Goal: Task Accomplishment & Management: Complete application form

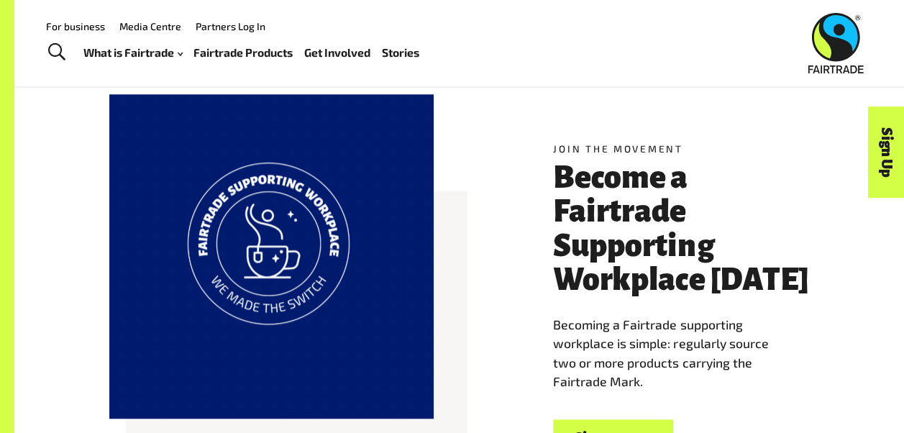
scroll to position [504, 0]
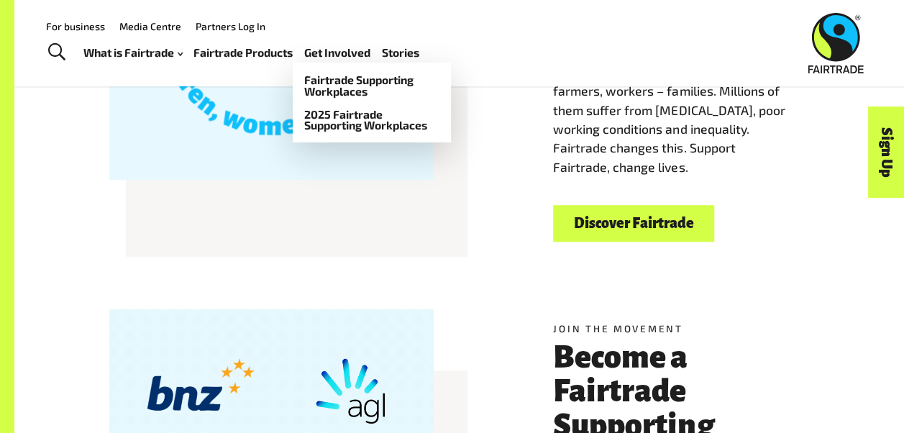
click at [334, 50] on link "Get Involved" at bounding box center [337, 52] width 66 height 20
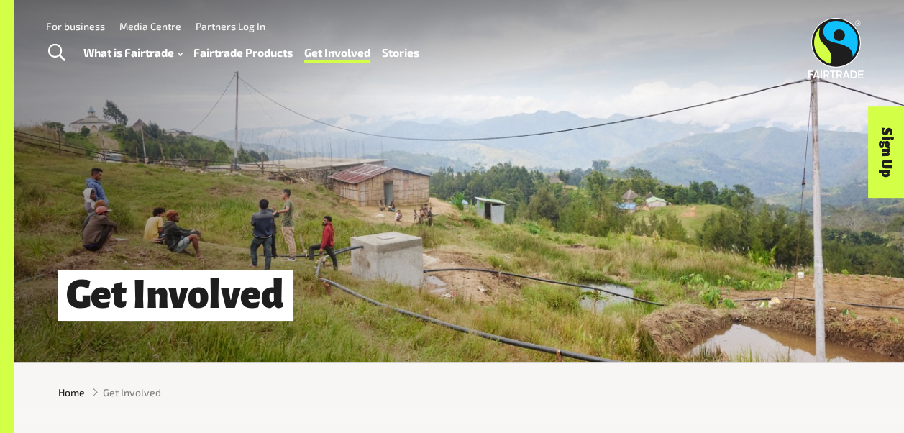
click at [83, 26] on link "For business" at bounding box center [75, 26] width 59 height 12
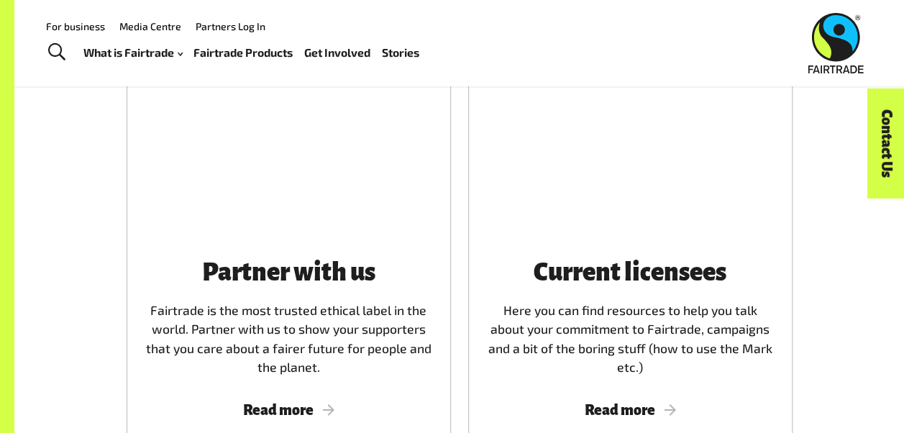
scroll to position [719, 0]
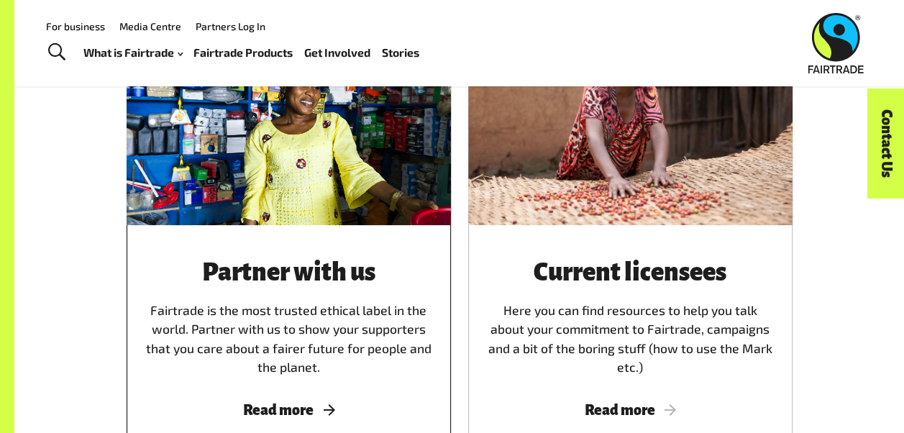
click at [292, 293] on div "Partner with us Fairtrade is the most trusted ethical label in the world. Partn…" at bounding box center [289, 318] width 290 height 117
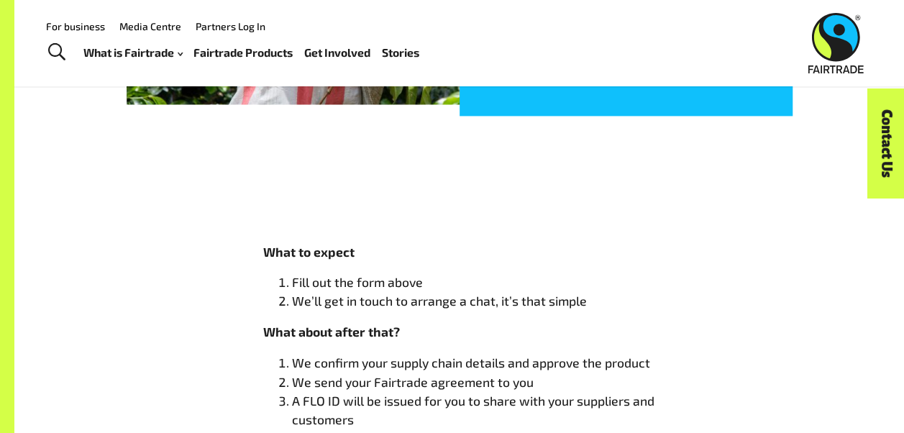
scroll to position [719, 0]
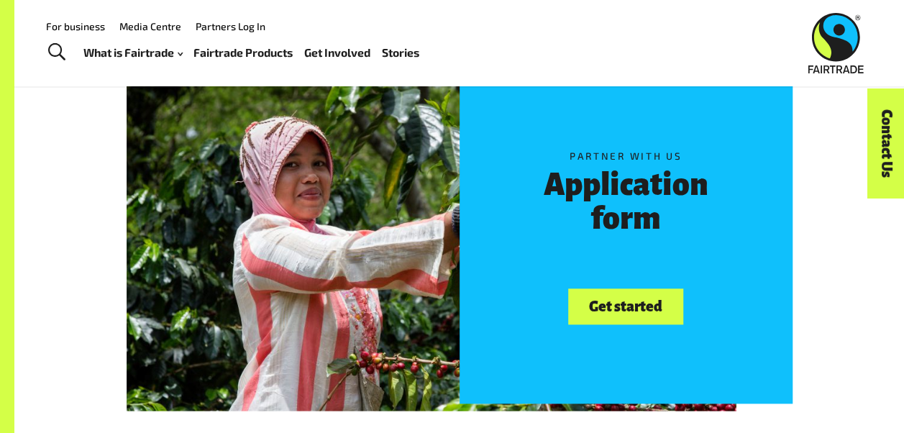
click at [630, 305] on link "Get started" at bounding box center [625, 306] width 114 height 37
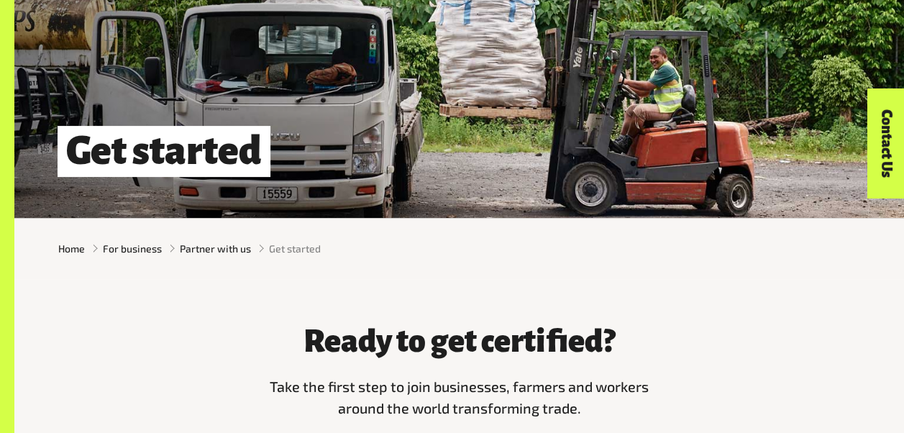
scroll to position [288, 0]
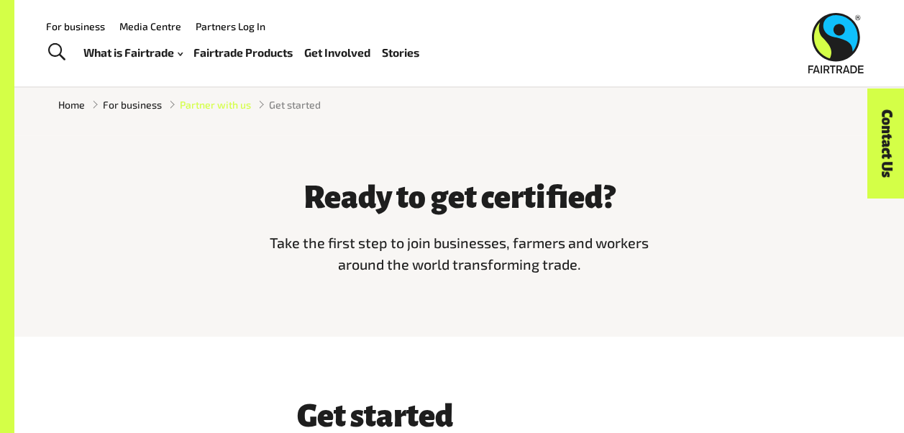
click at [229, 104] on span "Partner with us" at bounding box center [215, 104] width 71 height 15
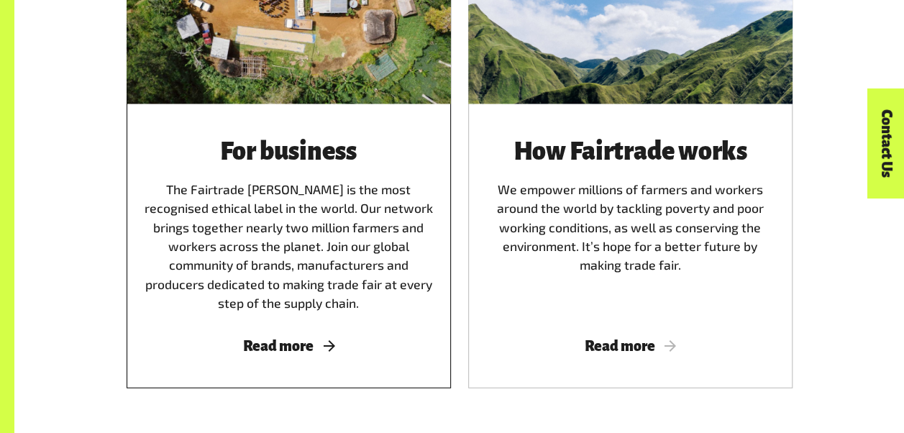
scroll to position [1870, 0]
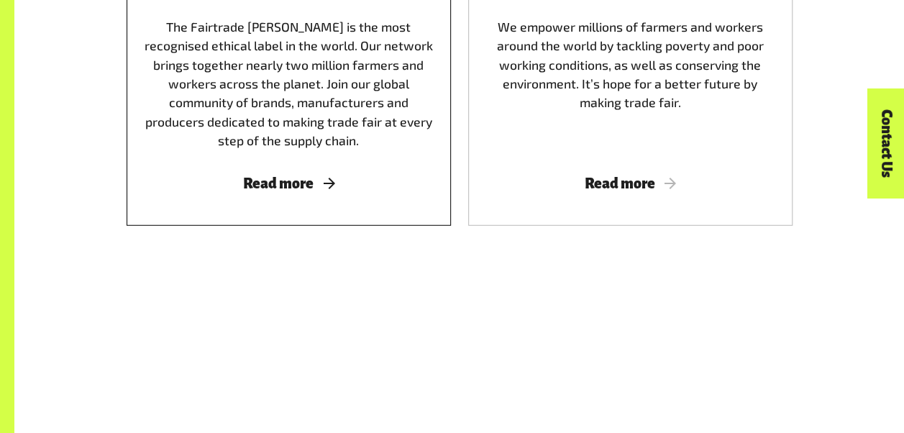
click at [270, 177] on div "For business The Fairtrade Mark is the most recognised ethical label in the wor…" at bounding box center [289, 84] width 324 height 284
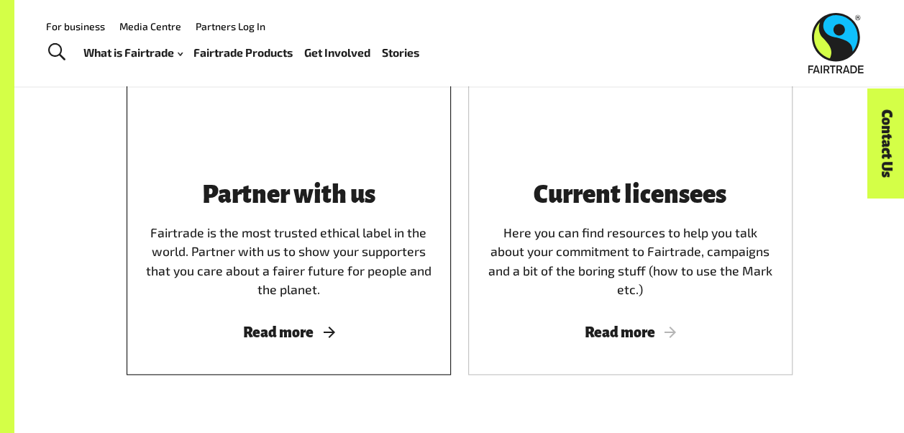
scroll to position [791, 0]
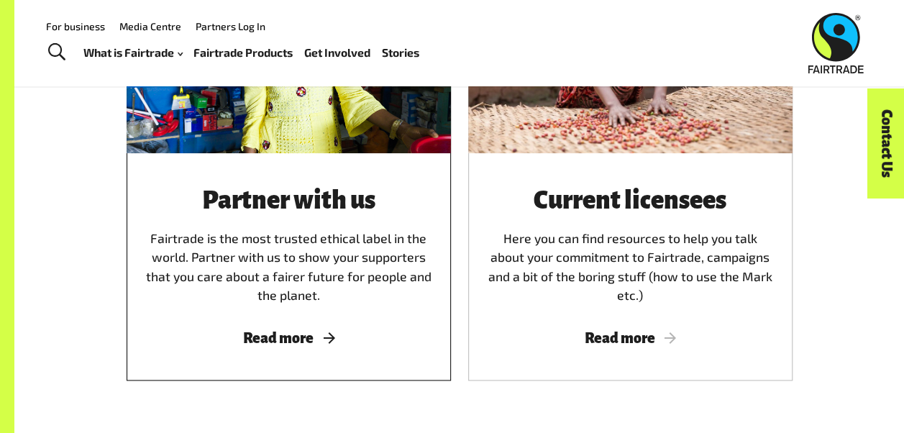
click at [292, 279] on div "Partner with us Fairtrade is the most trusted ethical label in the world. Partn…" at bounding box center [289, 246] width 290 height 117
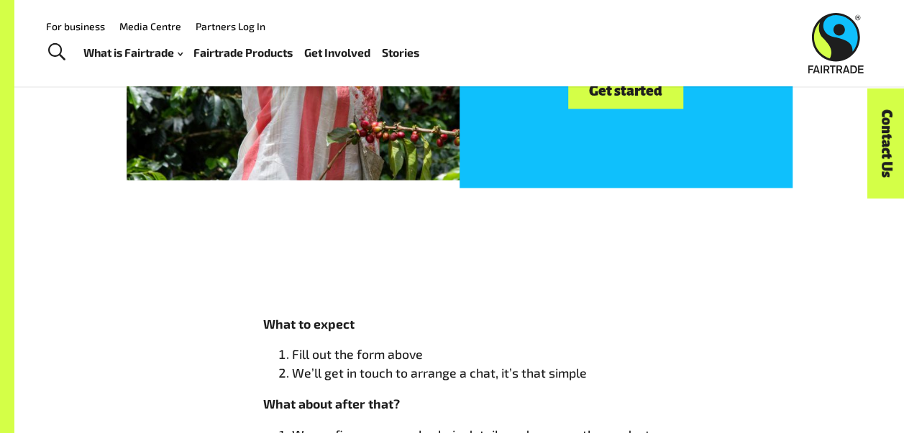
scroll to position [719, 0]
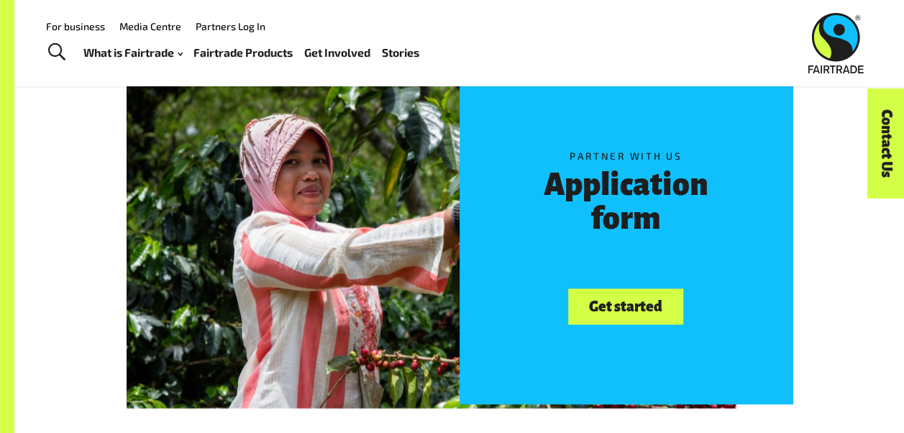
click at [619, 304] on link "Get started" at bounding box center [625, 306] width 114 height 37
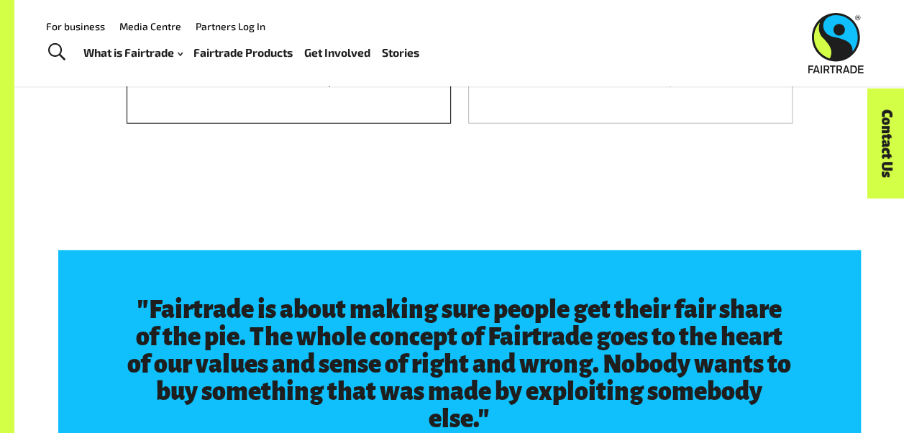
scroll to position [1942, 0]
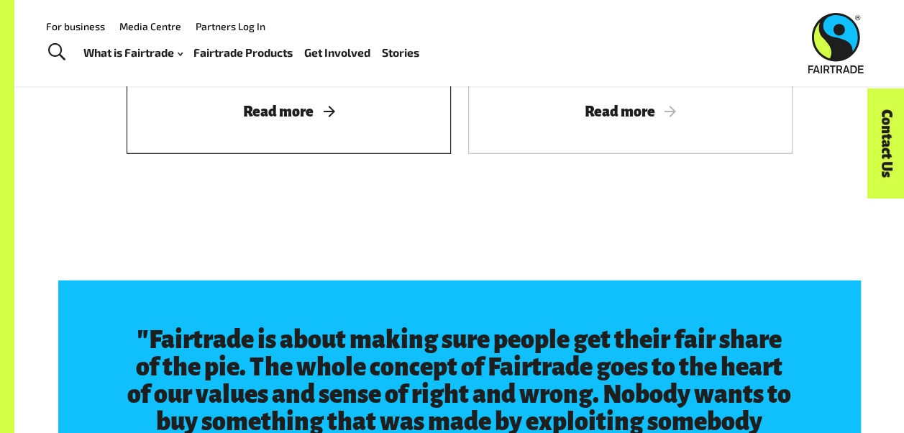
click at [282, 112] on span "Read more" at bounding box center [289, 112] width 290 height 16
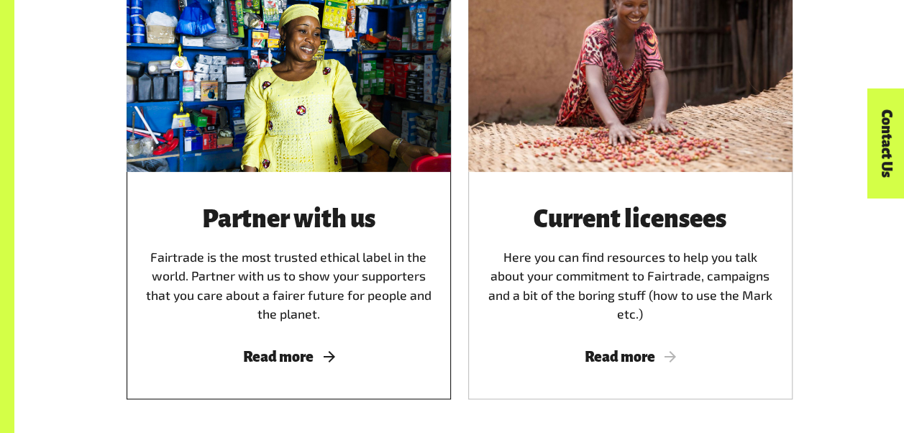
scroll to position [863, 0]
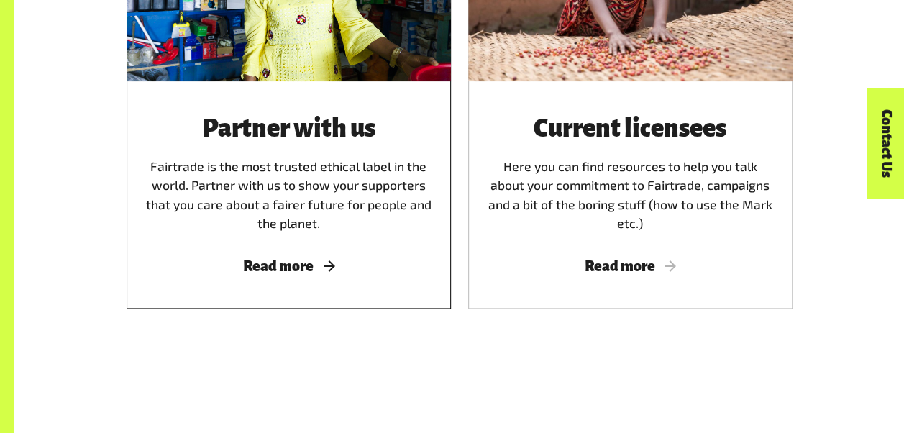
click at [314, 127] on h3 "Partner with us" at bounding box center [289, 129] width 290 height 27
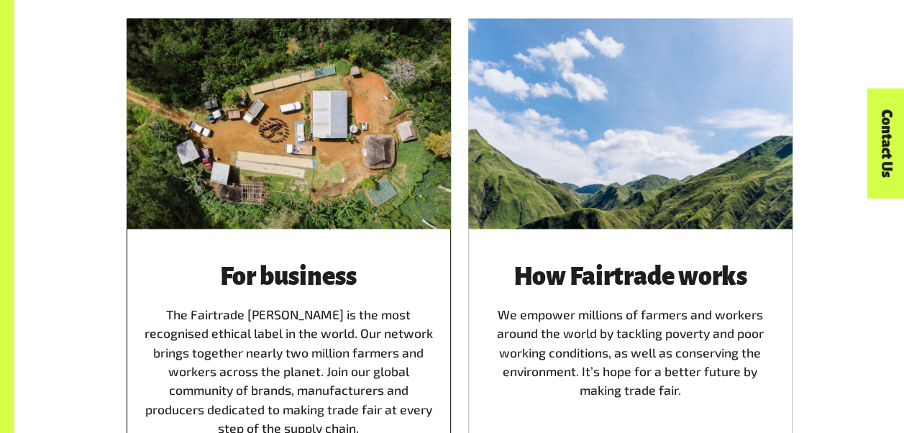
scroll to position [1799, 0]
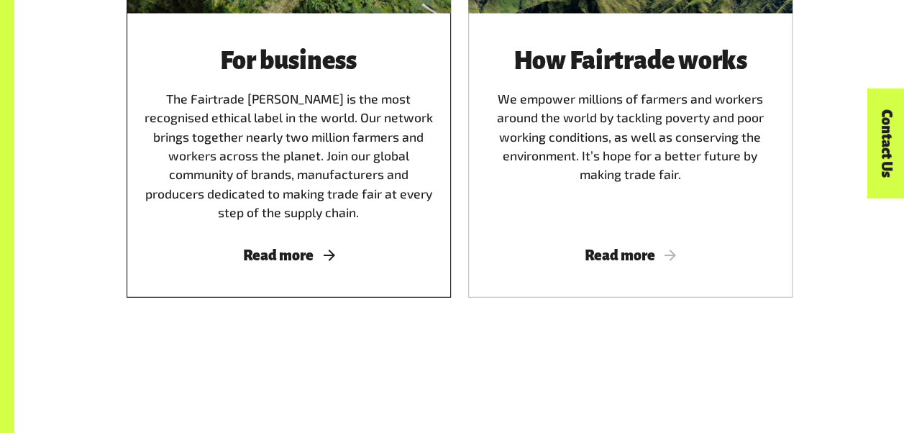
click at [284, 255] on span "Read more" at bounding box center [289, 255] width 290 height 16
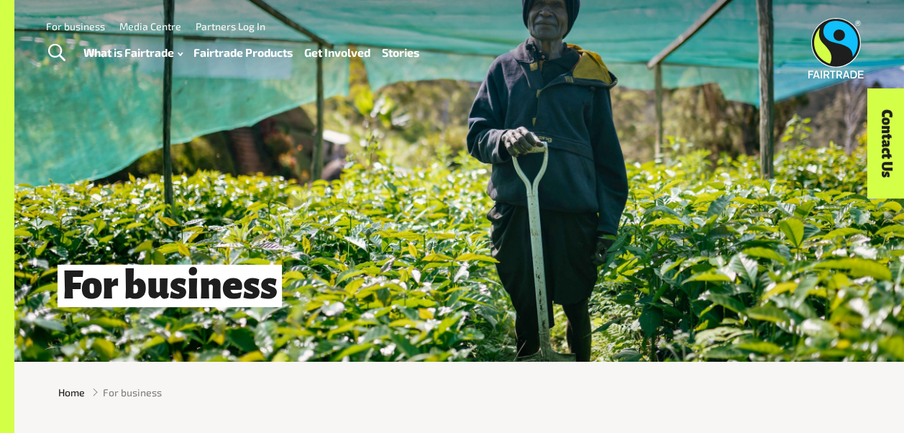
click at [85, 19] on li "For business" at bounding box center [68, 25] width 73 height 19
click at [88, 27] on link "For business" at bounding box center [75, 26] width 59 height 12
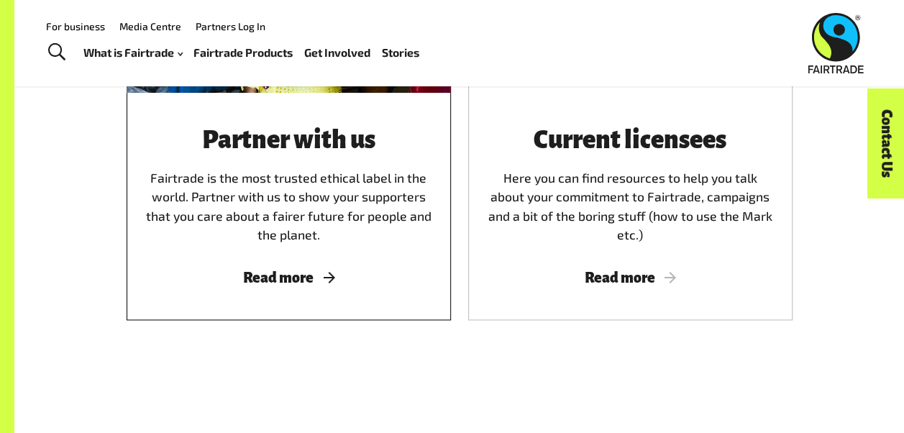
scroll to position [791, 0]
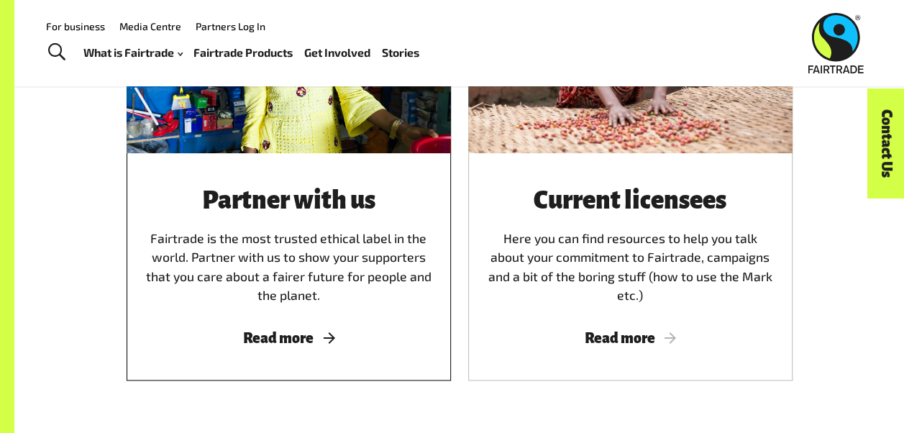
click at [272, 207] on h3 "Partner with us" at bounding box center [289, 201] width 290 height 27
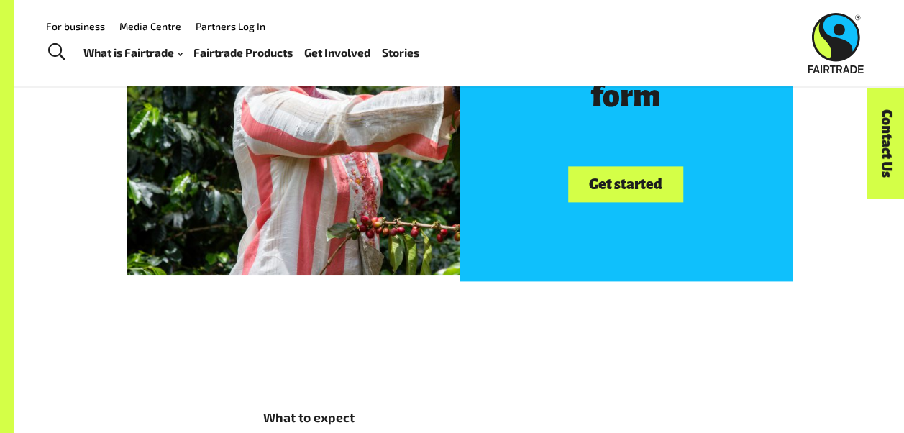
scroll to position [719, 0]
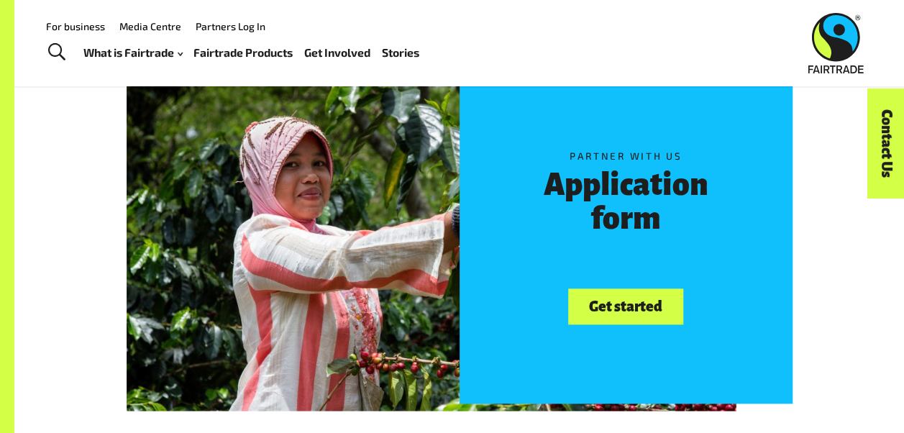
click at [616, 312] on link "Get started" at bounding box center [625, 306] width 114 height 37
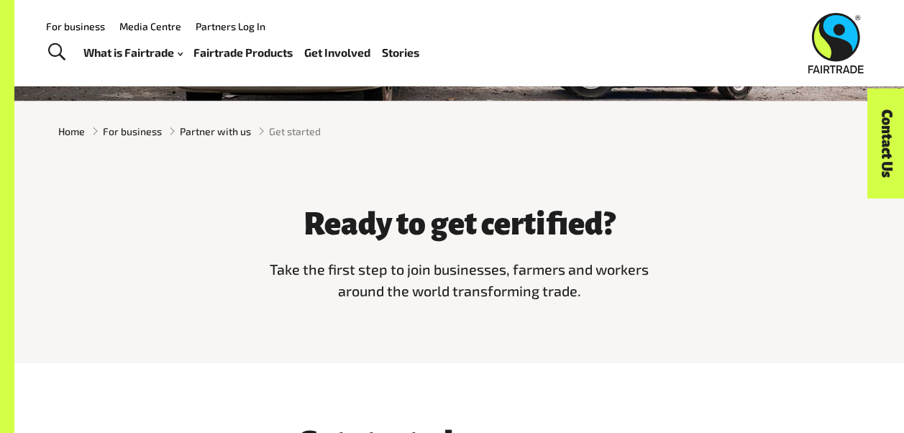
scroll to position [72, 0]
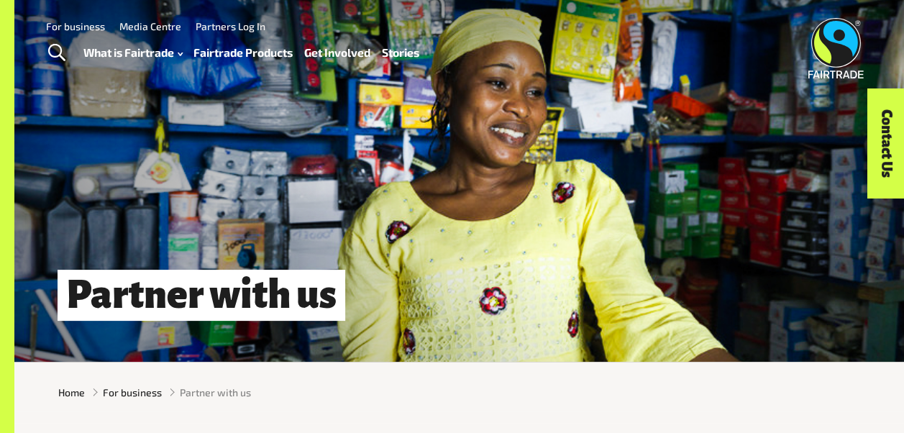
drag, startPoint x: 72, startPoint y: 26, endPoint x: 99, endPoint y: 39, distance: 30.2
click at [72, 26] on link "For business" at bounding box center [75, 26] width 59 height 12
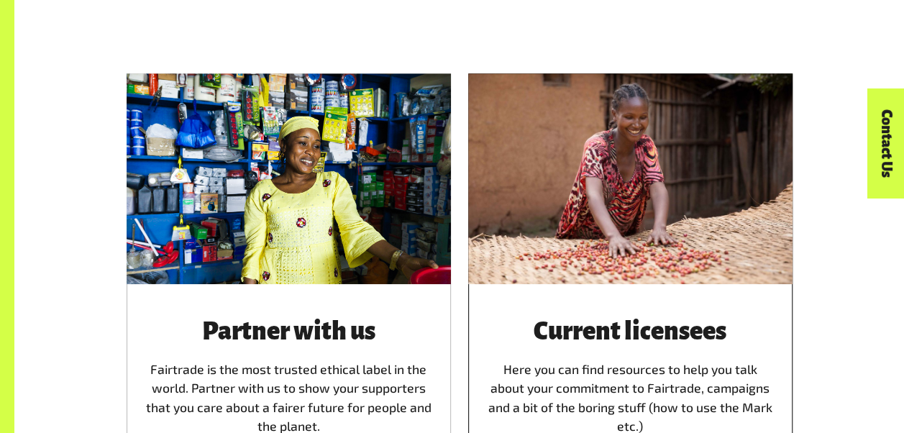
scroll to position [719, 0]
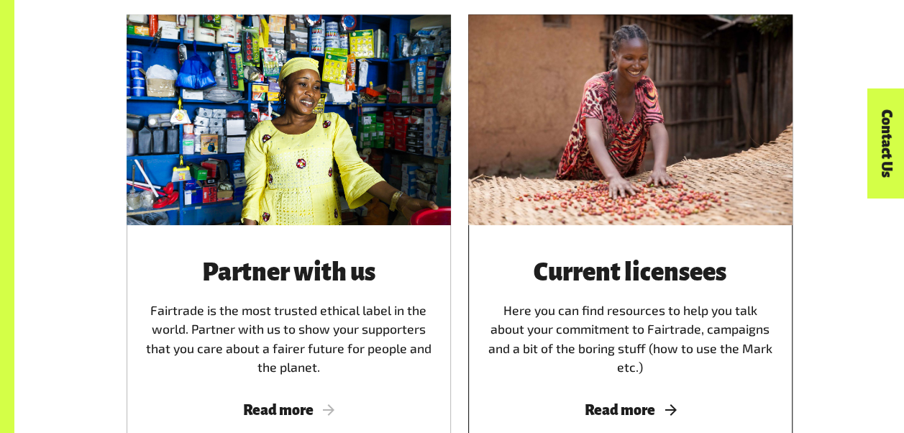
click at [617, 281] on h3 "Current licensees" at bounding box center [631, 273] width 290 height 27
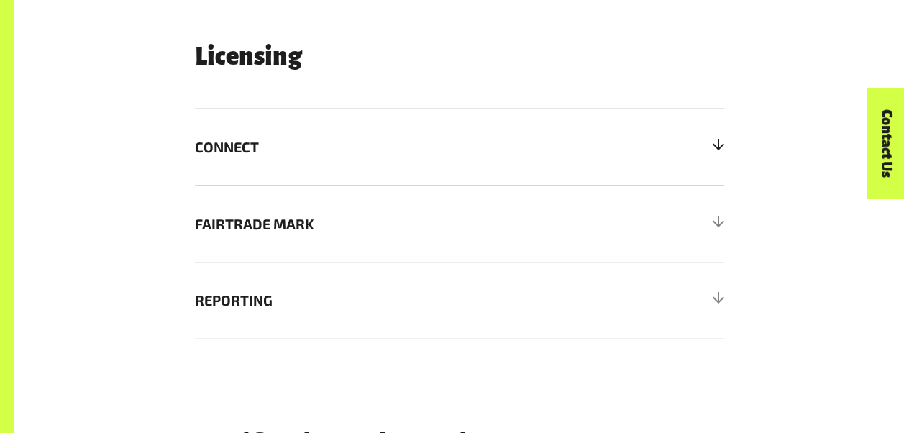
scroll to position [2086, 0]
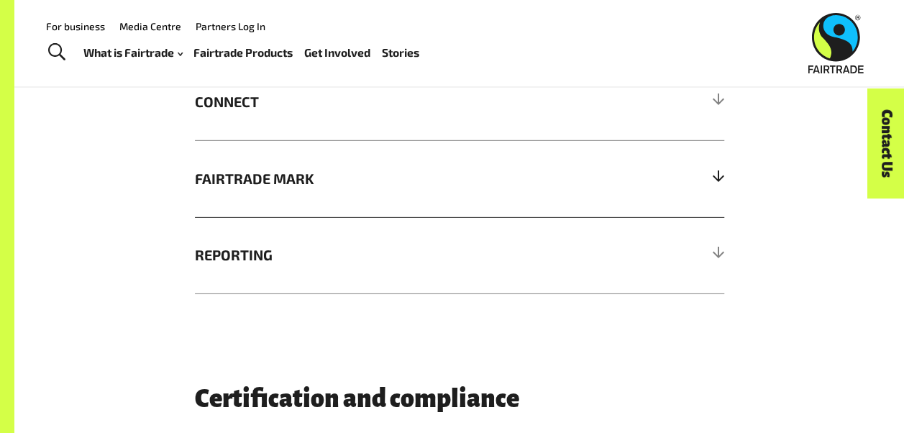
click at [283, 181] on span "FAIRTRADE MARK" at bounding box center [393, 179] width 397 height 22
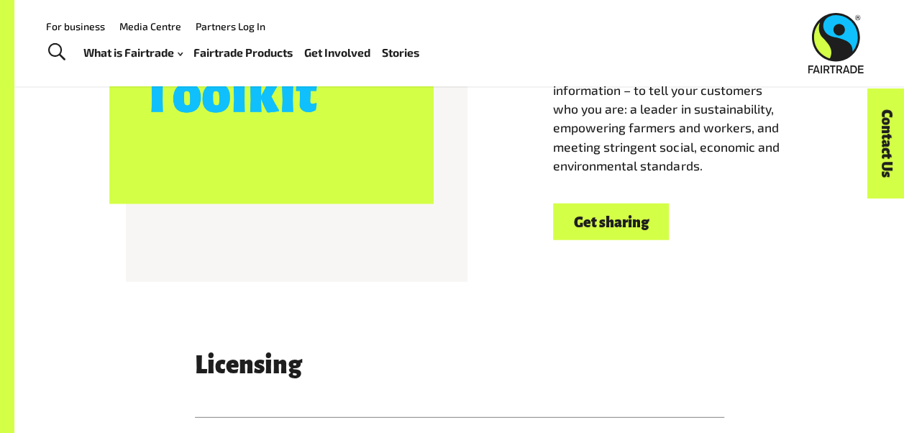
scroll to position [1727, 0]
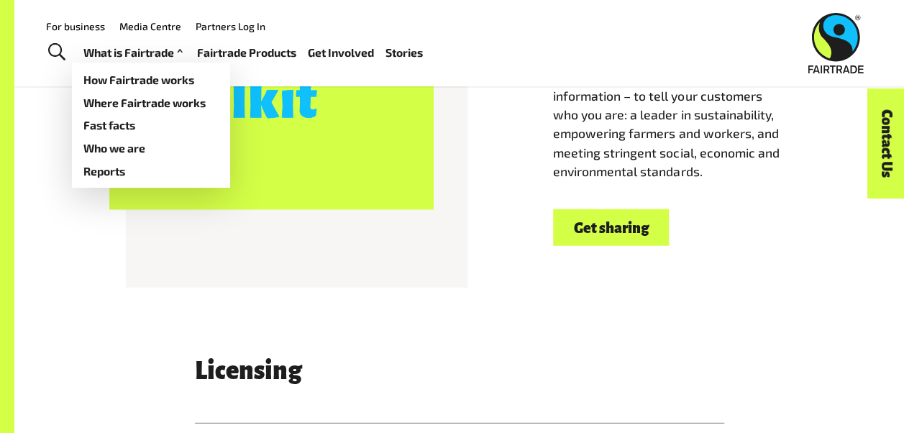
click at [124, 55] on link "What is Fairtrade" at bounding box center [134, 52] width 103 height 20
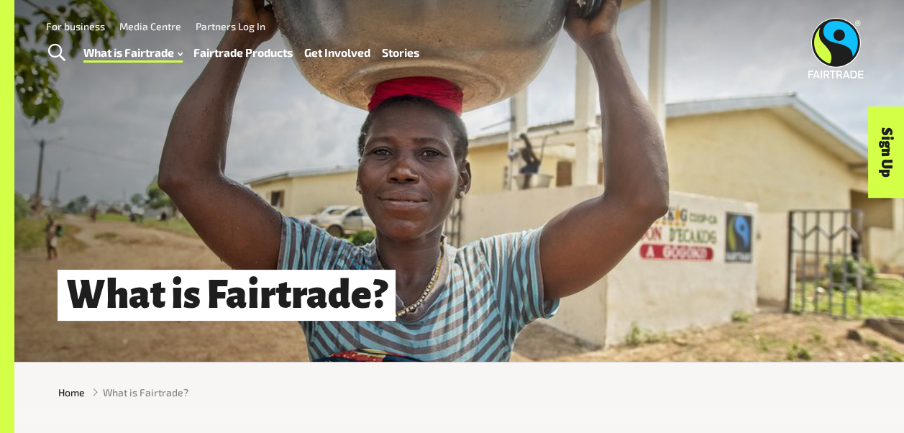
click at [63, 24] on link "For business" at bounding box center [75, 26] width 59 height 12
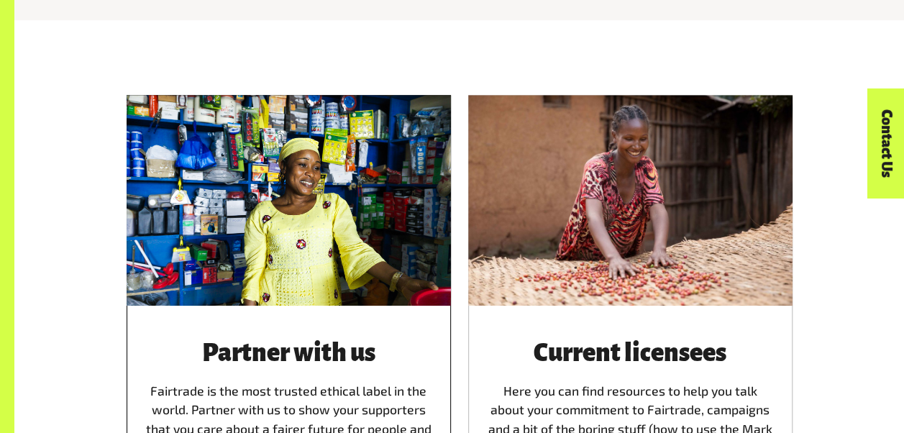
scroll to position [791, 0]
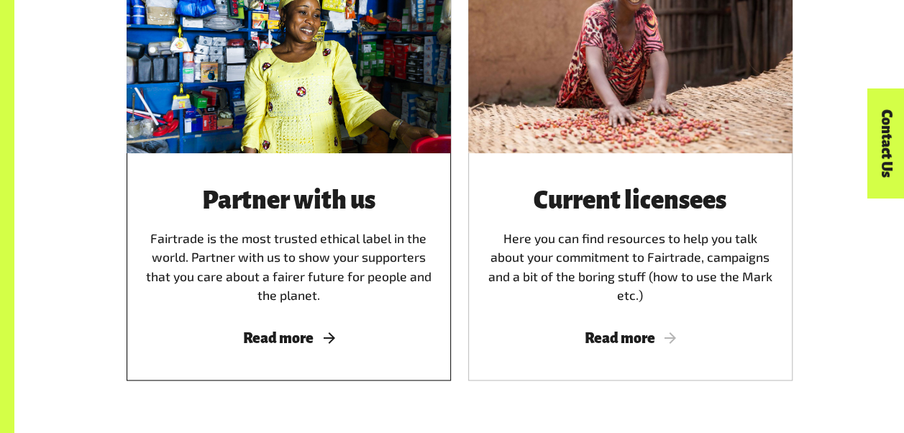
click at [291, 204] on h3 "Partner with us" at bounding box center [289, 201] width 290 height 27
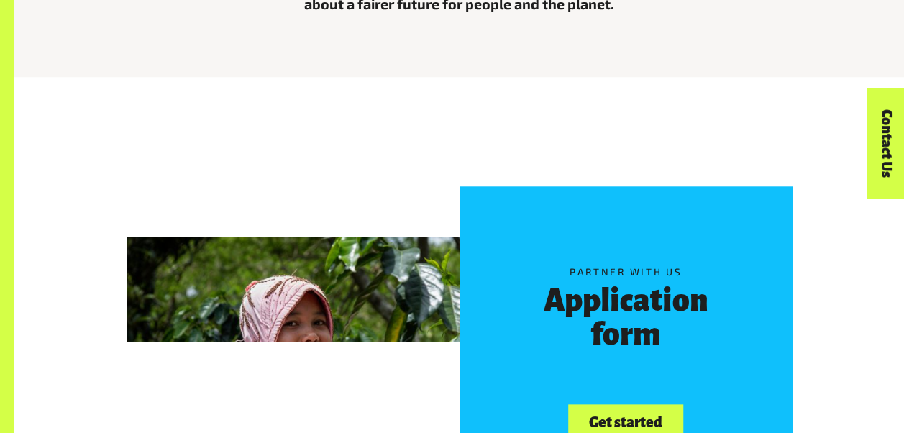
scroll to position [647, 0]
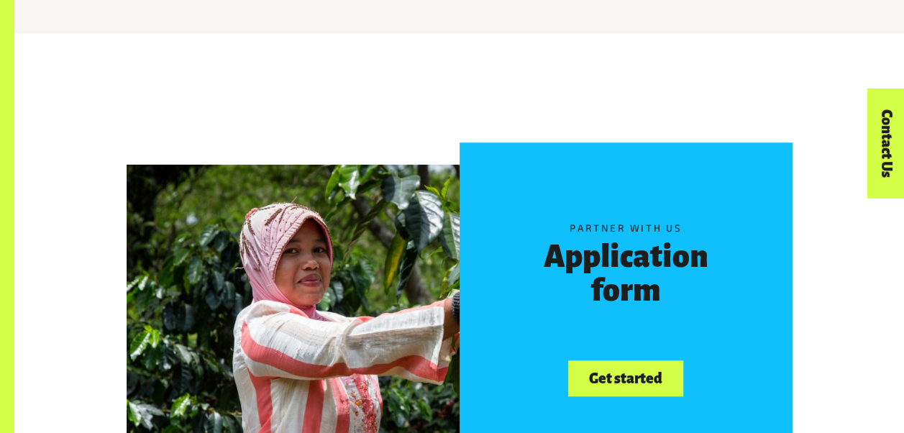
click at [594, 378] on link "Get started" at bounding box center [625, 378] width 114 height 37
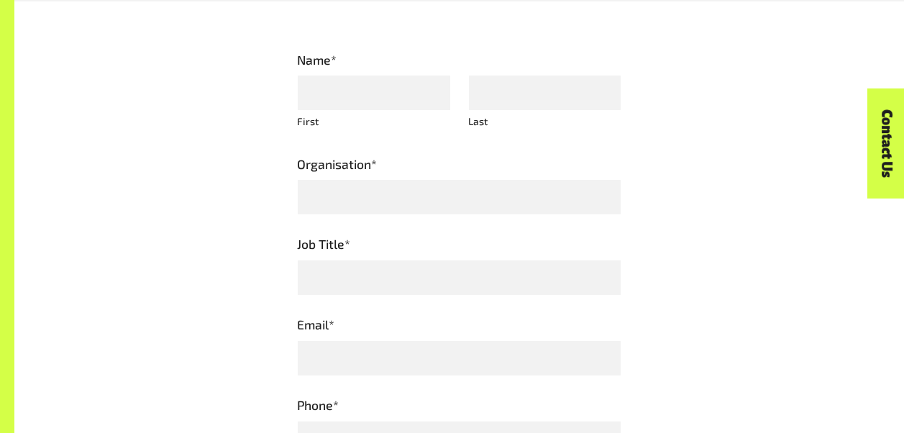
scroll to position [719, 0]
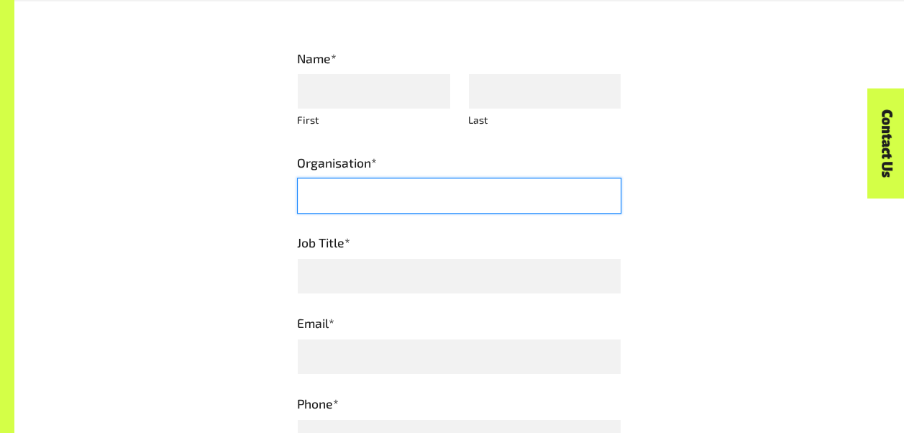
drag, startPoint x: 504, startPoint y: 260, endPoint x: 515, endPoint y: 259, distance: 11.6
click at [504, 214] on input "Organisation *" at bounding box center [459, 196] width 324 height 36
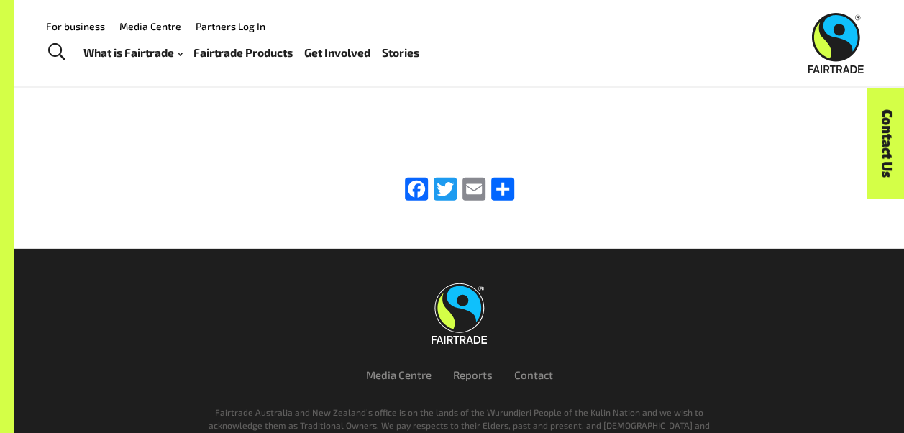
scroll to position [2014, 0]
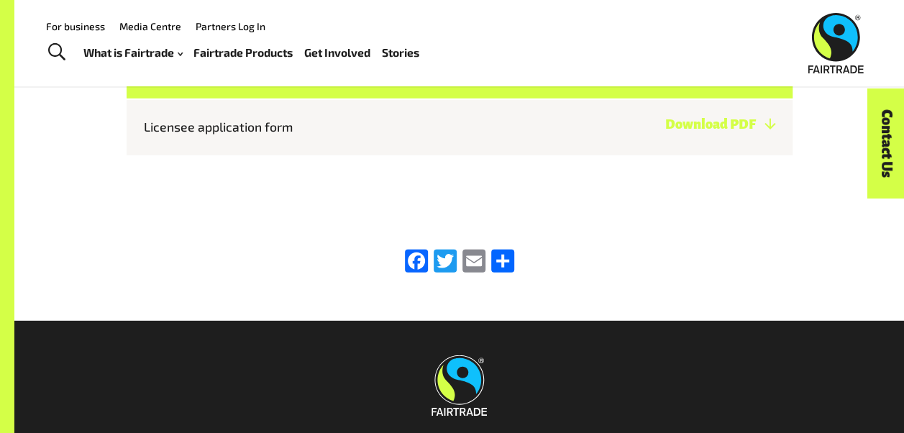
click at [665, 132] on link "Download PDF" at bounding box center [720, 124] width 110 height 14
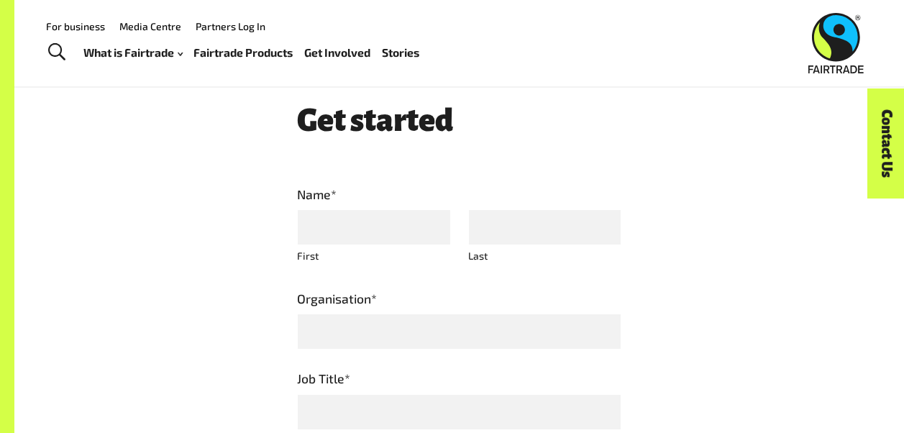
scroll to position [504, 0]
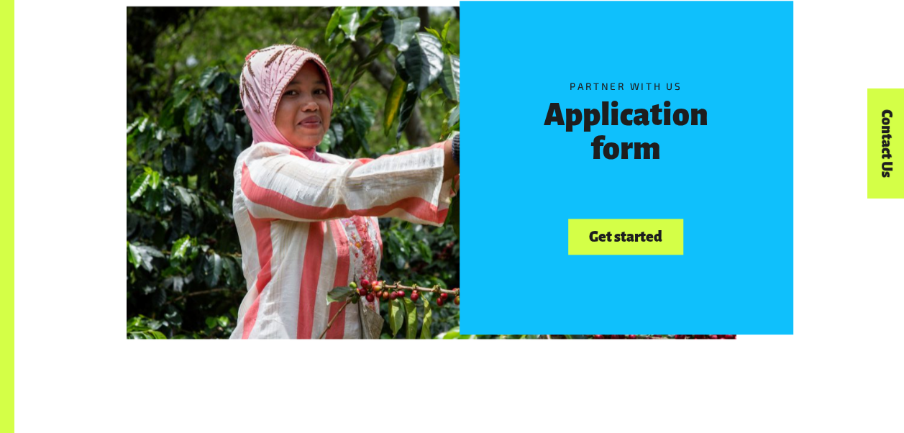
scroll to position [791, 0]
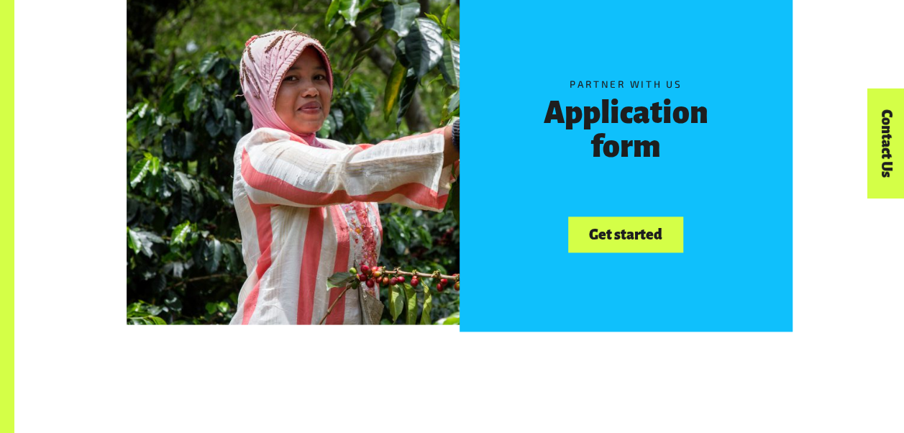
click at [626, 235] on link "Get started" at bounding box center [625, 235] width 114 height 37
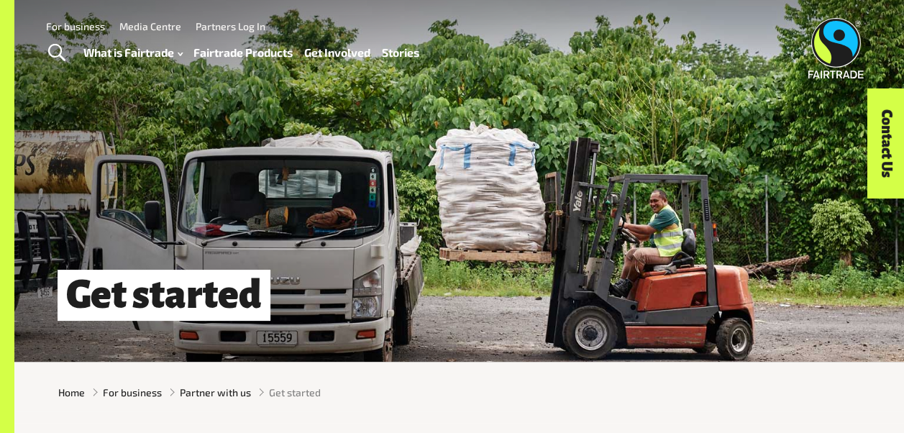
click at [71, 23] on link "For business" at bounding box center [75, 26] width 59 height 12
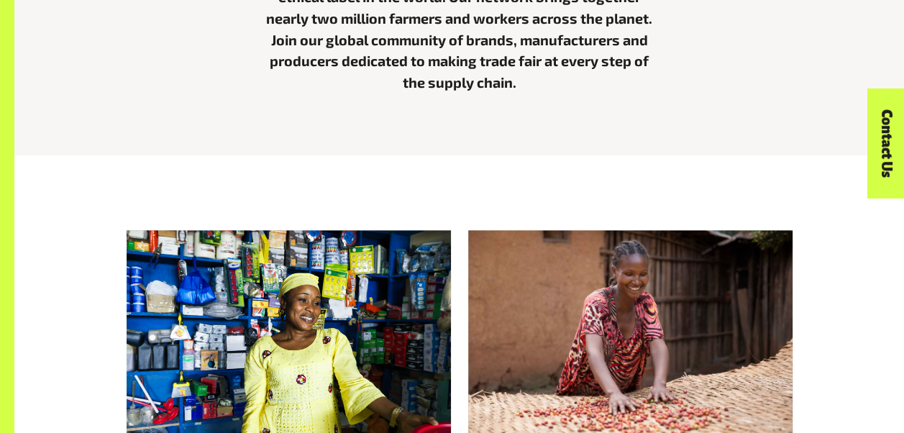
scroll to position [791, 0]
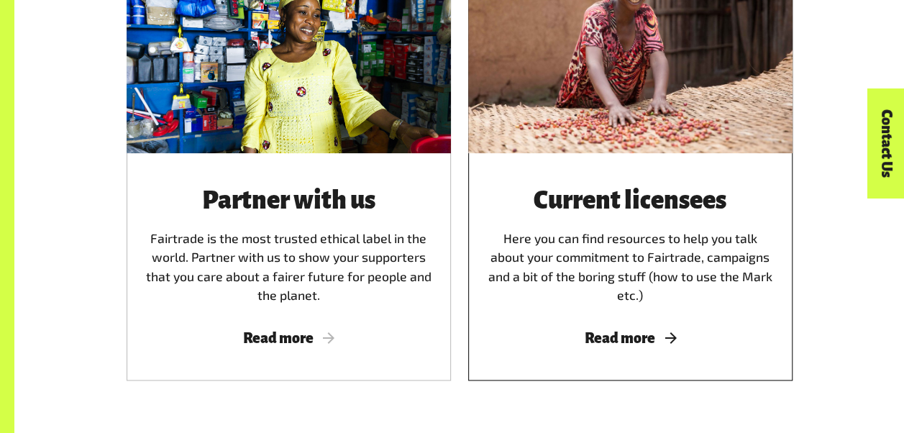
click at [604, 245] on div "Current licensees Here you can find resources to help you talk about your commi…" at bounding box center [631, 246] width 290 height 117
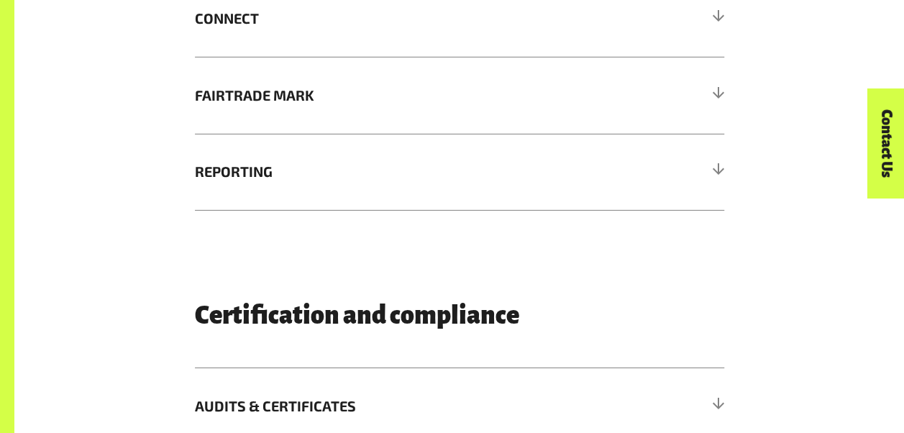
scroll to position [2302, 0]
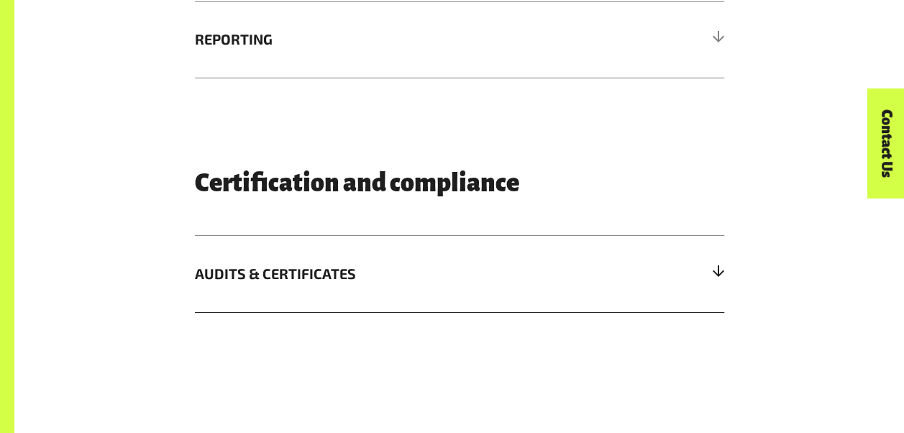
click at [720, 276] on div at bounding box center [717, 274] width 13 height 13
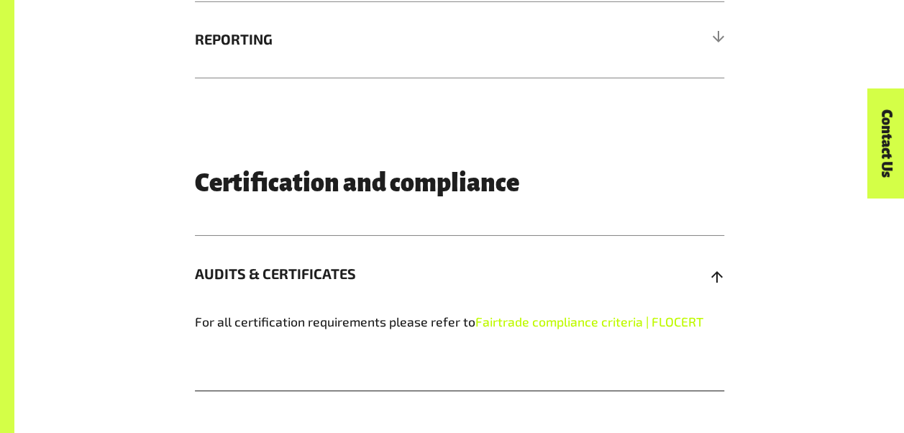
click at [613, 325] on link "Fairtrade compliance criteria | FLOCERT" at bounding box center [590, 322] width 228 height 16
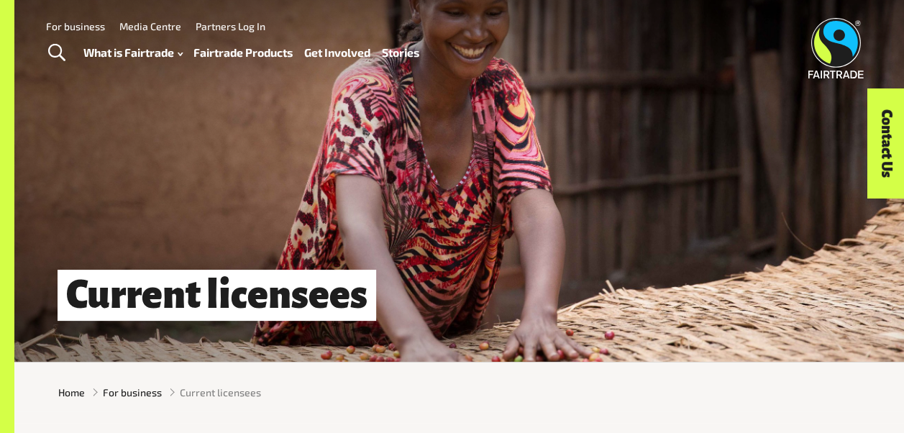
click at [92, 25] on link "For business" at bounding box center [75, 26] width 59 height 12
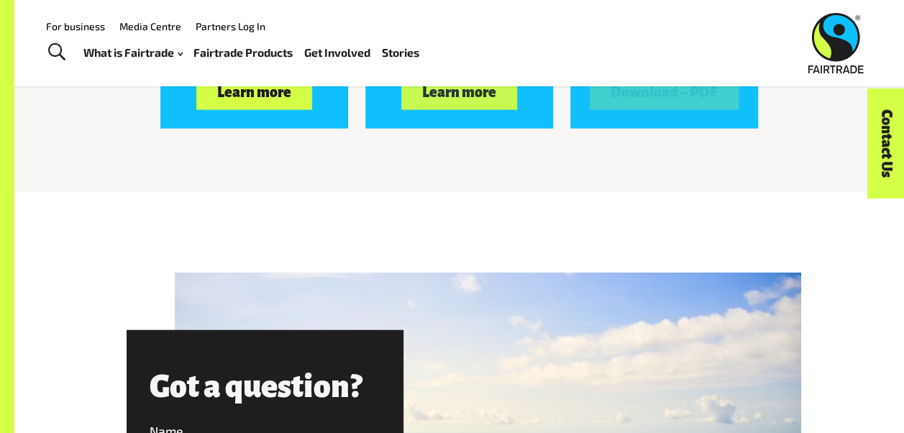
scroll to position [1439, 0]
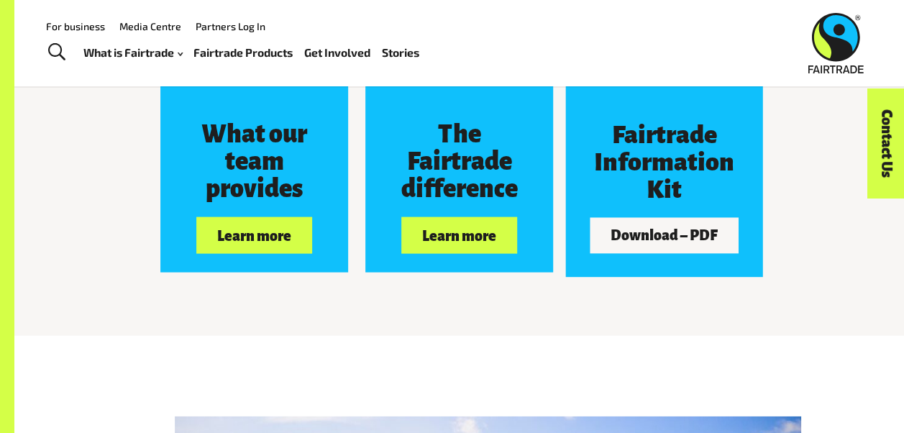
click at [638, 182] on h3 "Fairtrade Information Kit" at bounding box center [664, 163] width 140 height 82
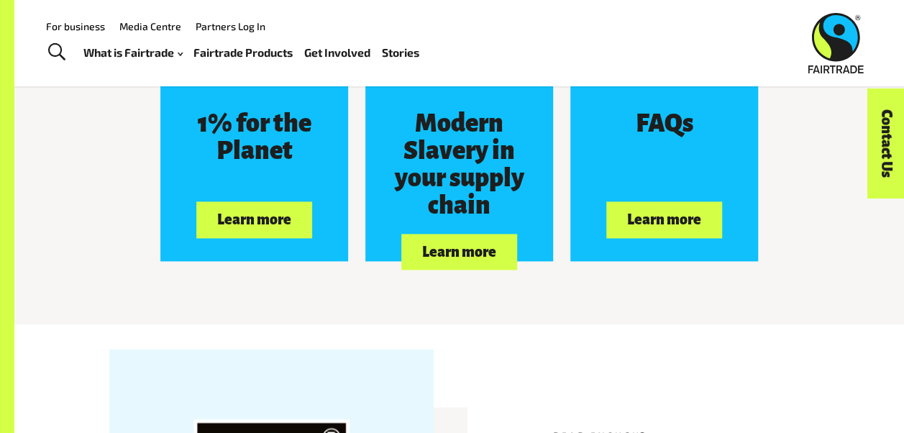
scroll to position [3597, 0]
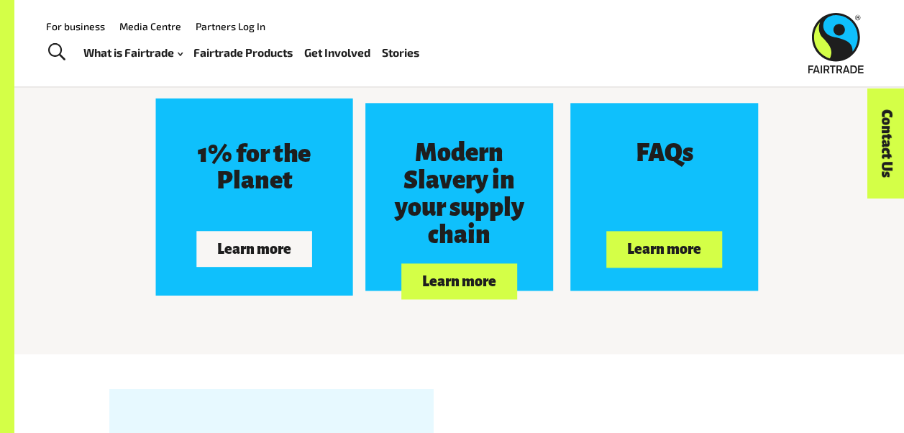
click at [268, 258] on button "Learn more" at bounding box center [254, 249] width 115 height 36
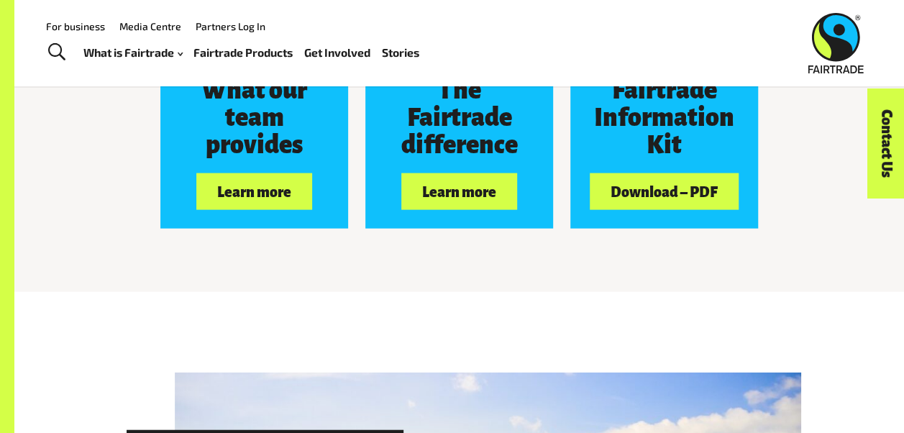
scroll to position [1367, 0]
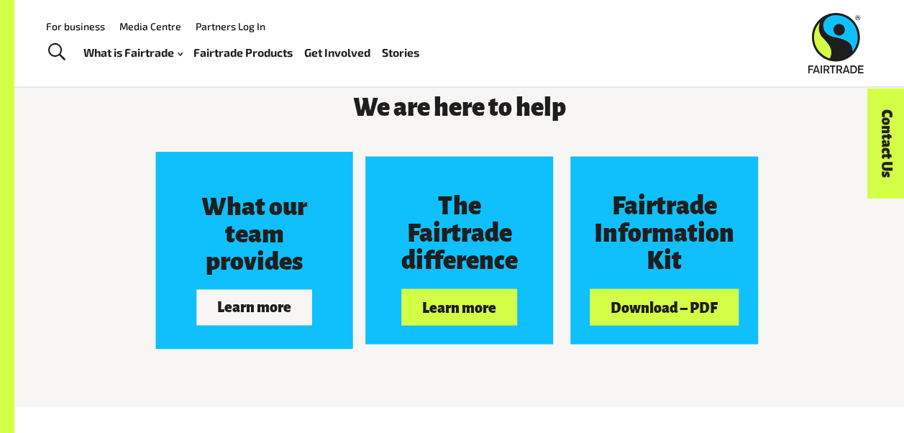
click at [260, 286] on div "What our team provides" at bounding box center [254, 235] width 140 height 109
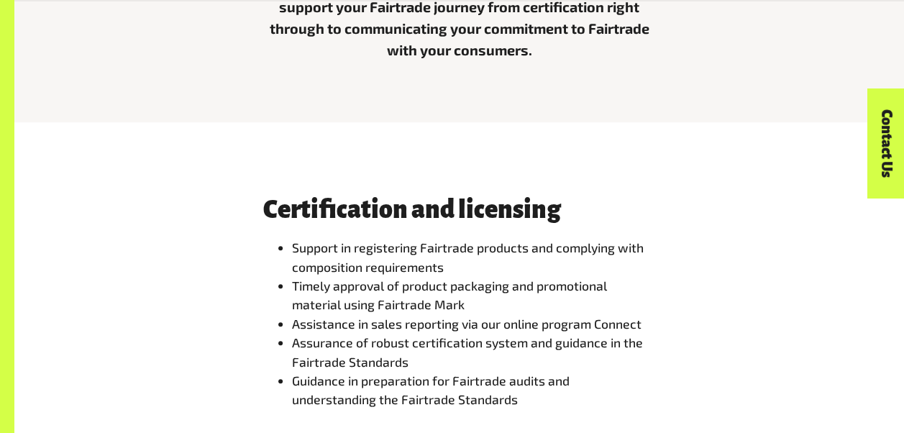
scroll to position [576, 0]
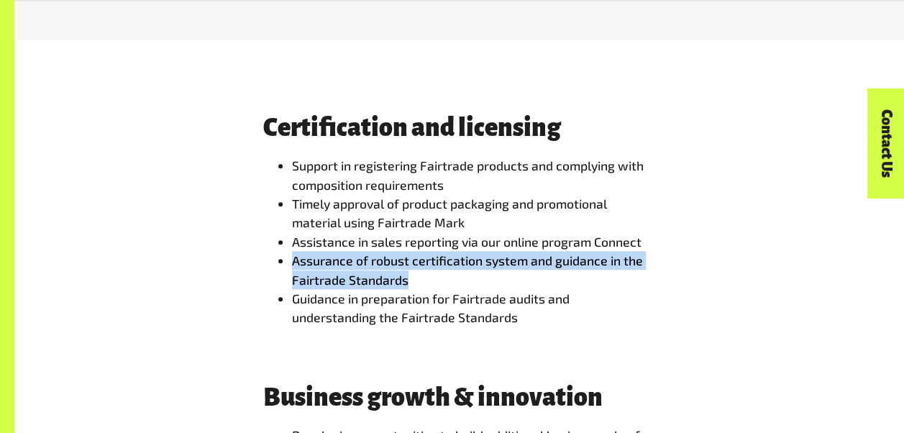
drag, startPoint x: 286, startPoint y: 265, endPoint x: 417, endPoint y: 282, distance: 132.1
click at [417, 282] on ul "Support in registering Fairtrade products and complying with composition requir…" at bounding box center [459, 241] width 393 height 171
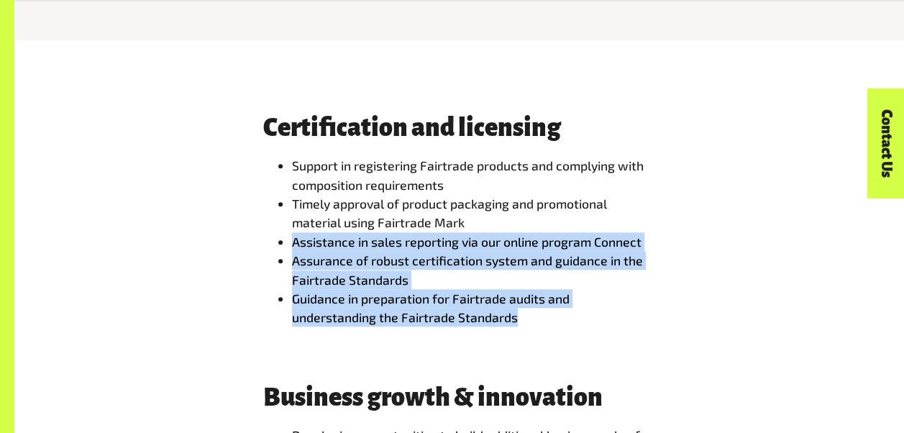
drag, startPoint x: 524, startPoint y: 326, endPoint x: 283, endPoint y: 242, distance: 254.4
click at [283, 242] on ul "Support in registering Fairtrade products and complying with composition requir…" at bounding box center [459, 241] width 393 height 171
drag, startPoint x: 283, startPoint y: 242, endPoint x: 299, endPoint y: 273, distance: 34.1
click at [299, 273] on li "Assurance of robust certification system and guidance in the Fairtrade Standards" at bounding box center [474, 270] width 364 height 38
click at [433, 273] on li "Assurance of robust certification system and guidance in the Fairtrade Standards" at bounding box center [474, 270] width 364 height 38
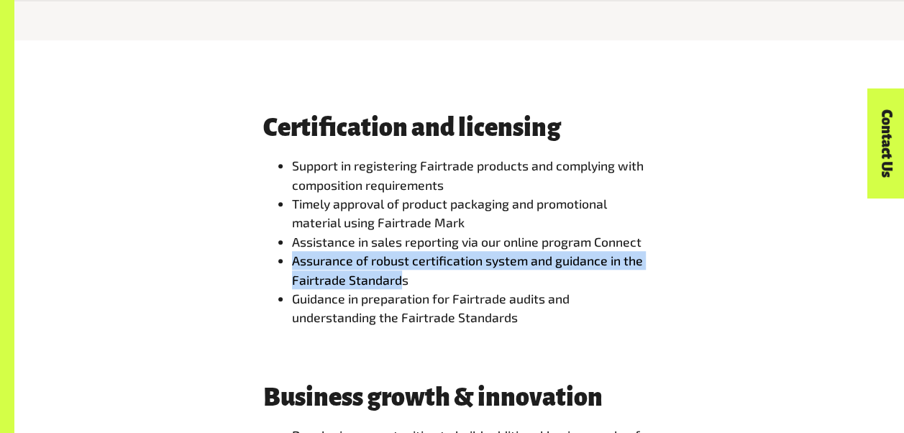
drag, startPoint x: 399, startPoint y: 282, endPoint x: 294, endPoint y: 269, distance: 105.8
click at [294, 269] on li "Assurance of robust certification system and guidance in the Fairtrade Standards" at bounding box center [474, 270] width 364 height 38
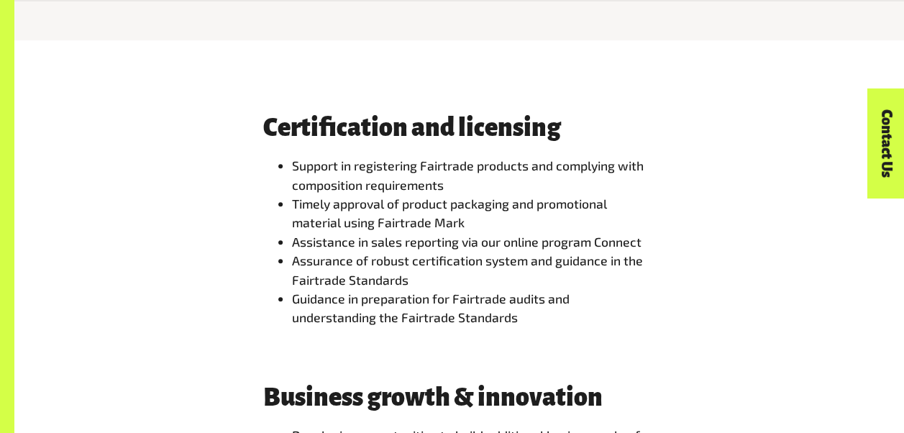
drag, startPoint x: 294, startPoint y: 269, endPoint x: 481, endPoint y: 263, distance: 187.1
click at [468, 251] on li "Assistance in sales reporting via our online program Connect" at bounding box center [474, 241] width 364 height 19
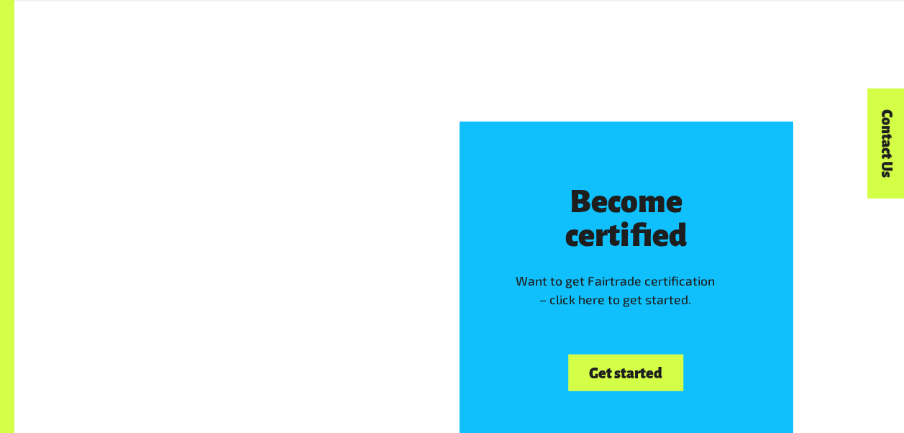
scroll to position [1583, 0]
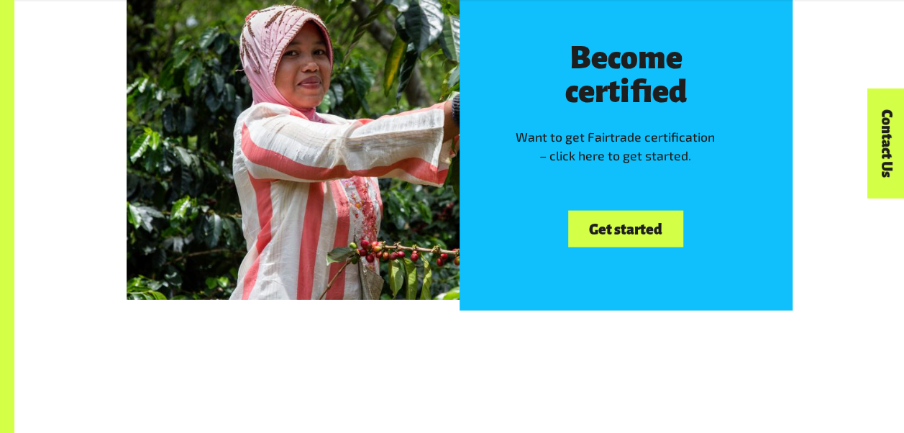
click at [629, 239] on link "Get started" at bounding box center [625, 229] width 114 height 37
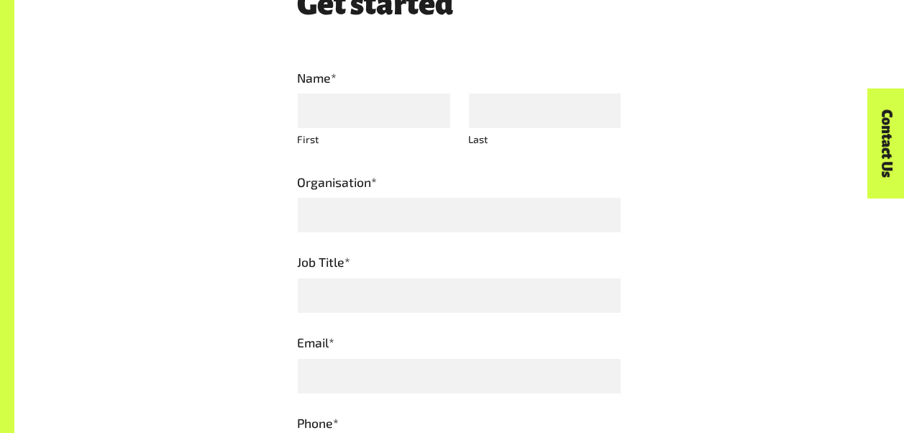
scroll to position [432, 0]
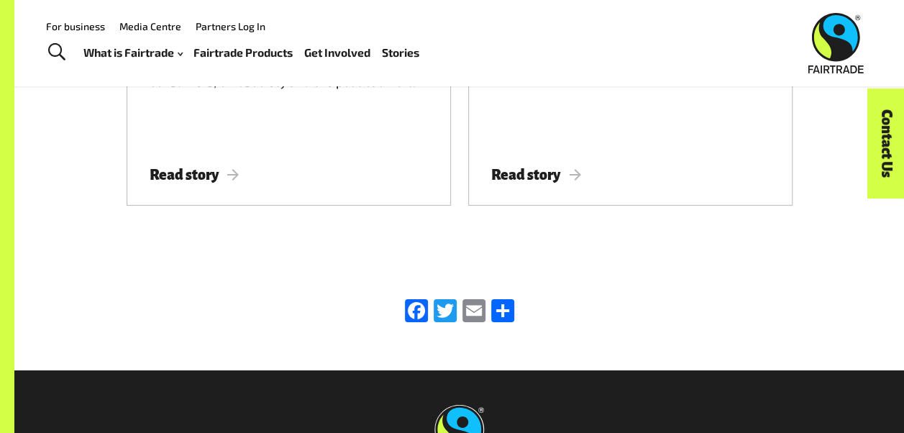
scroll to position [2183, 0]
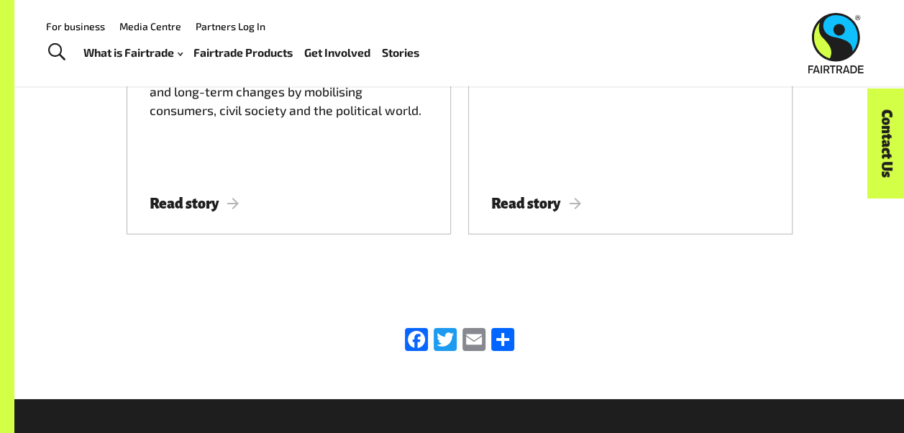
click at [69, 24] on link "For business" at bounding box center [75, 26] width 59 height 12
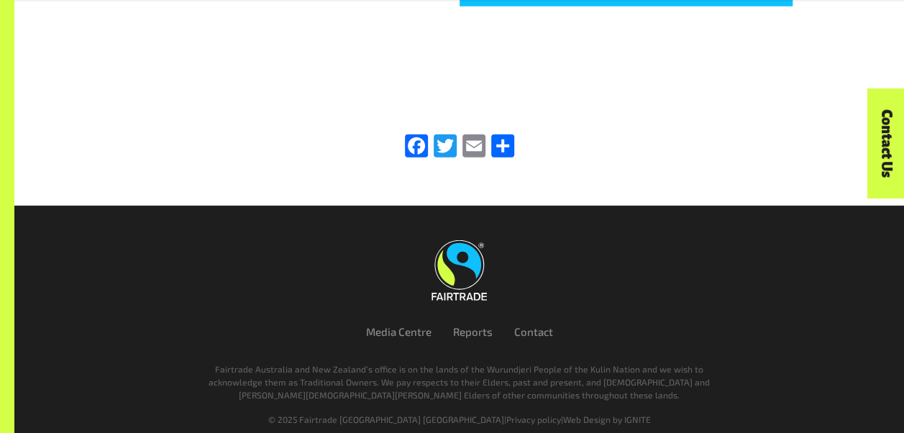
scroll to position [4780, 0]
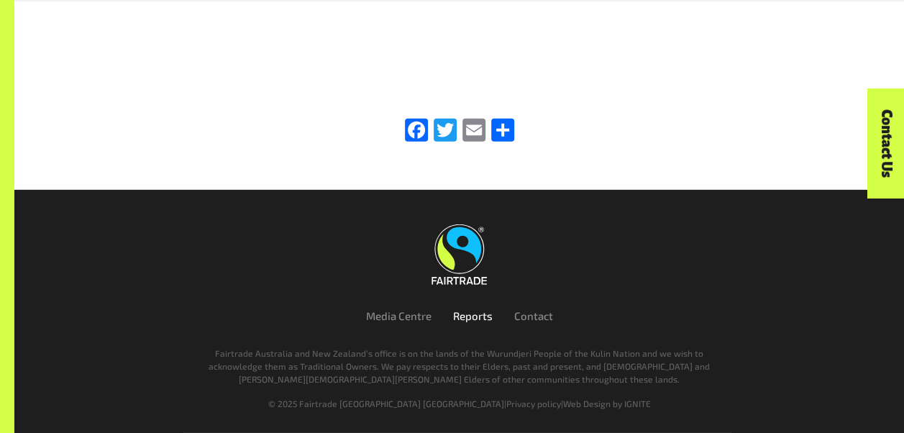
drag, startPoint x: 474, startPoint y: 317, endPoint x: 482, endPoint y: 327, distance: 12.8
click at [475, 317] on link "Reports" at bounding box center [473, 315] width 40 height 13
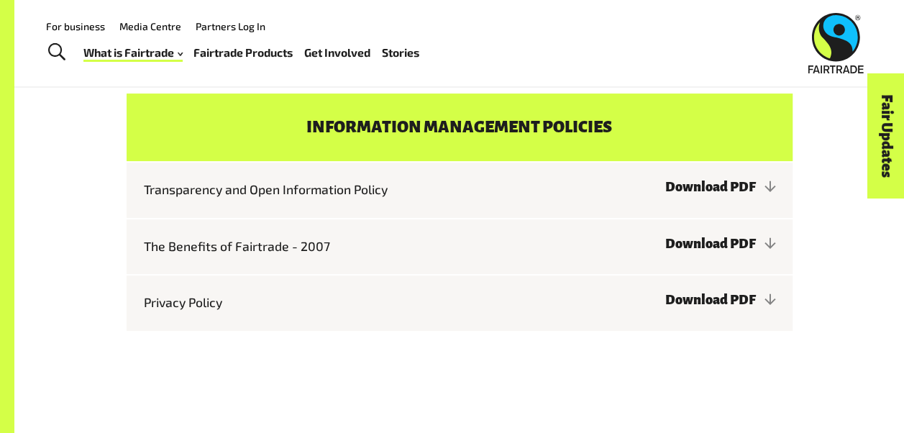
scroll to position [5536, 0]
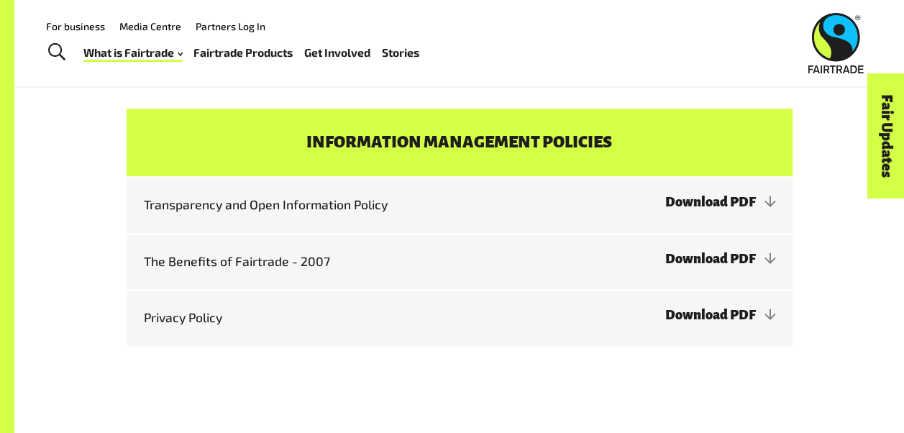
click at [67, 29] on link "For business" at bounding box center [75, 26] width 59 height 12
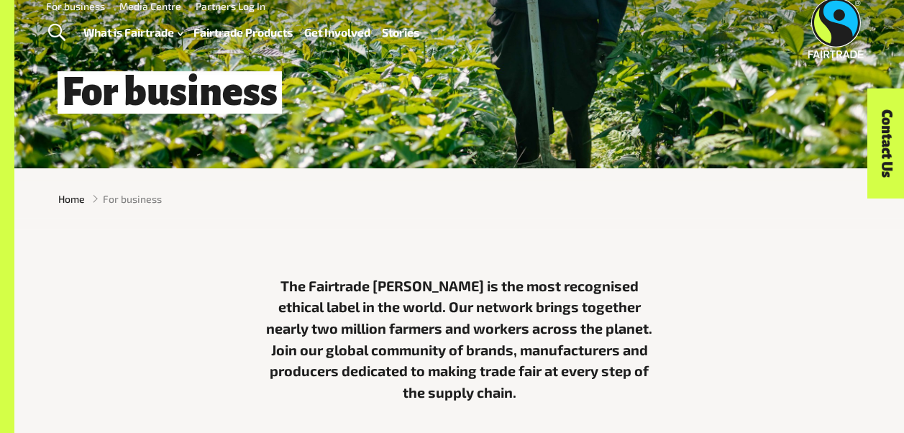
scroll to position [288, 0]
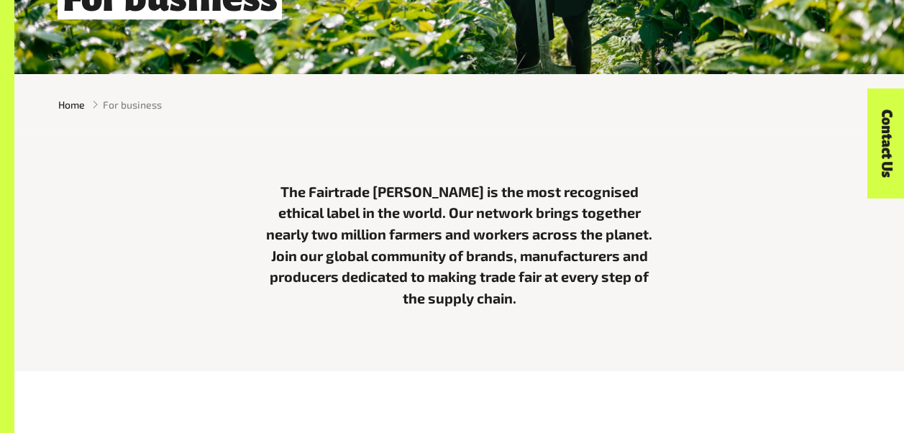
click at [882, 132] on link "Contact Us" at bounding box center [886, 143] width 37 height 109
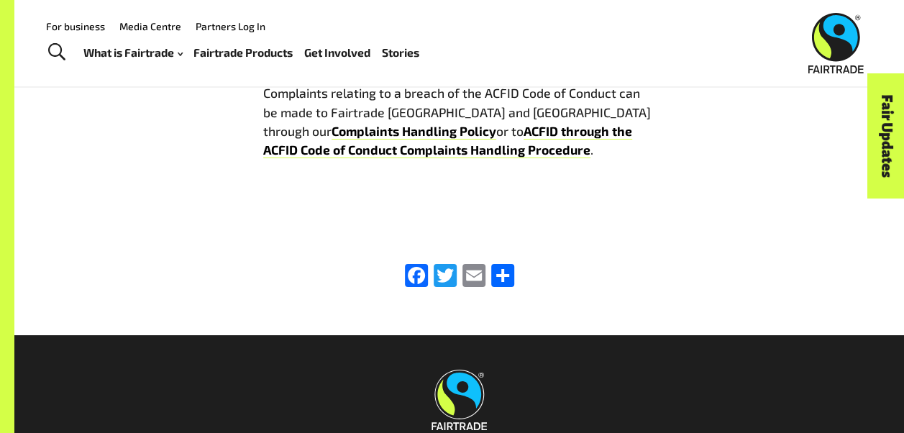
scroll to position [2518, 0]
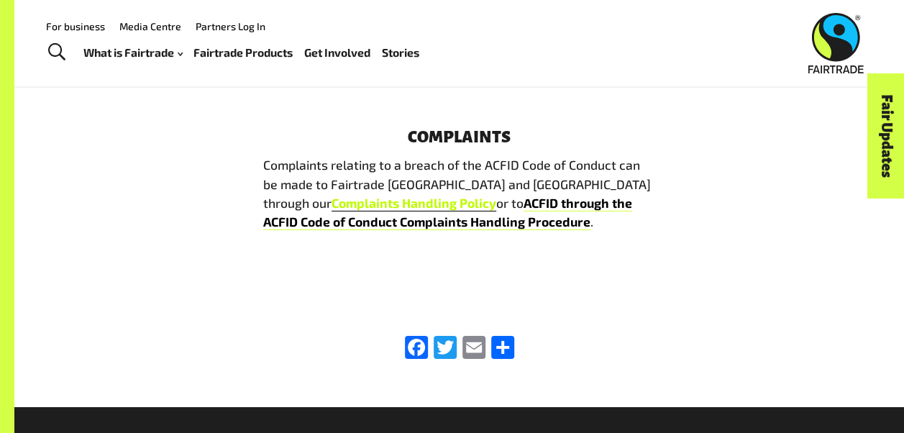
click at [332, 195] on link "Complaints Handling Policy" at bounding box center [414, 203] width 165 height 17
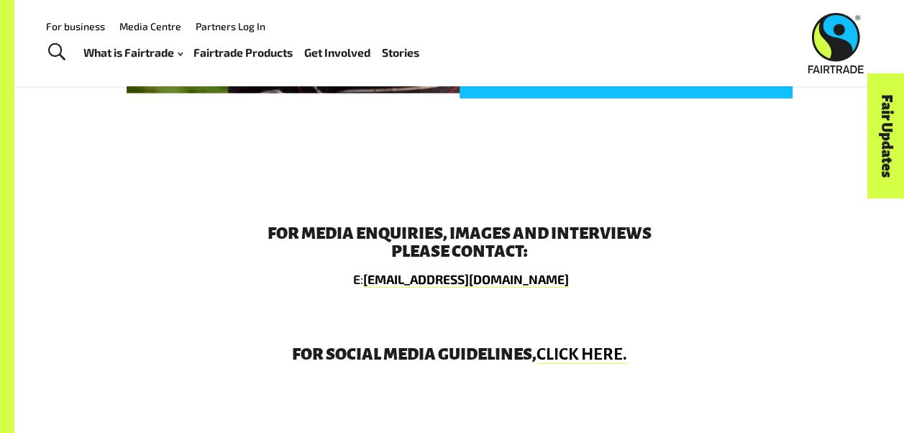
scroll to position [2144, 0]
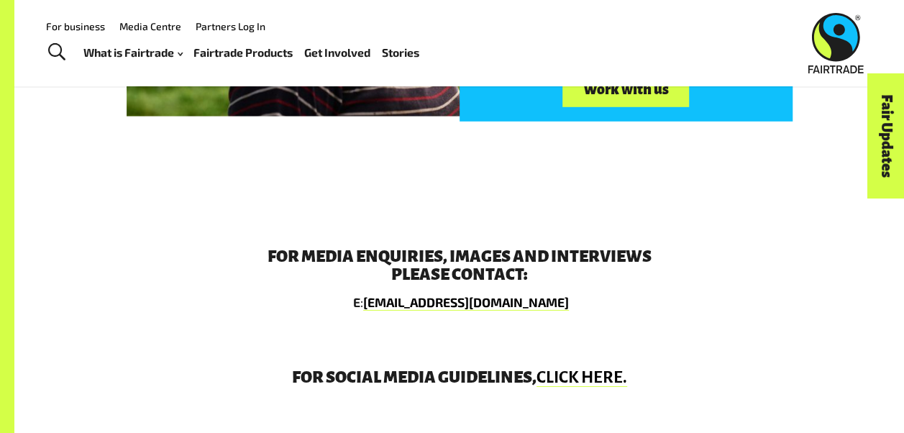
click at [81, 26] on link "For business" at bounding box center [75, 26] width 59 height 12
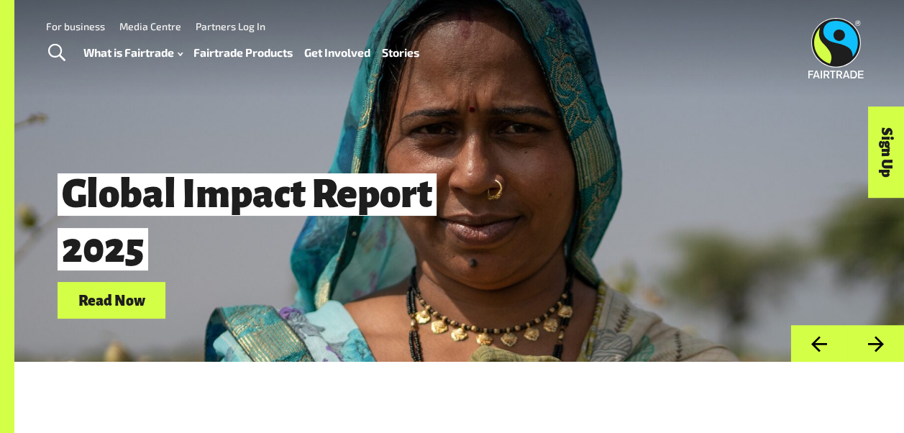
drag, startPoint x: 0, startPoint y: 0, endPoint x: 255, endPoint y: 53, distance: 260.2
click at [255, 53] on link "Fairtrade Products" at bounding box center [243, 52] width 99 height 20
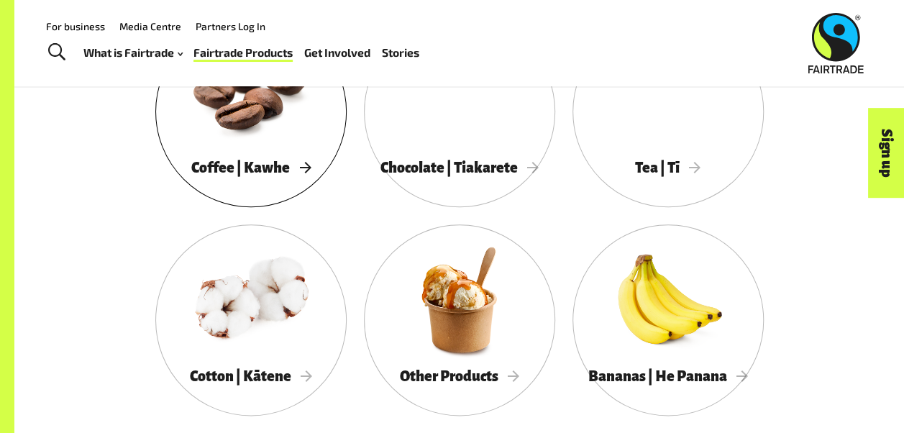
scroll to position [719, 0]
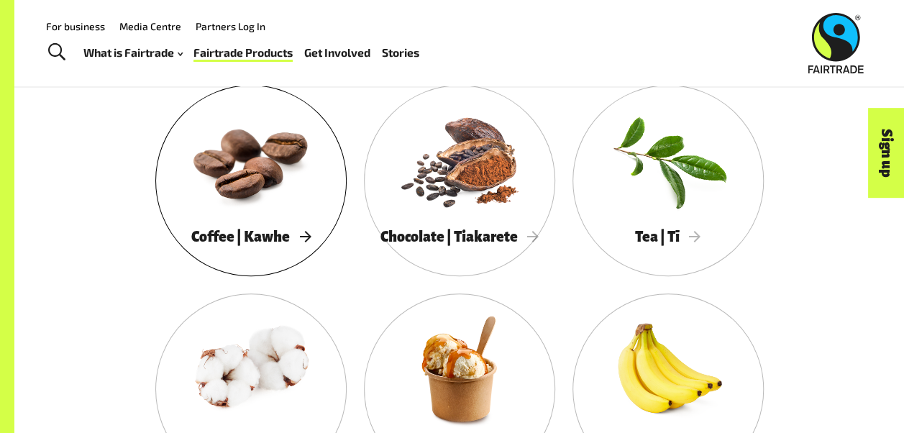
click at [256, 199] on div at bounding box center [250, 160] width 191 height 124
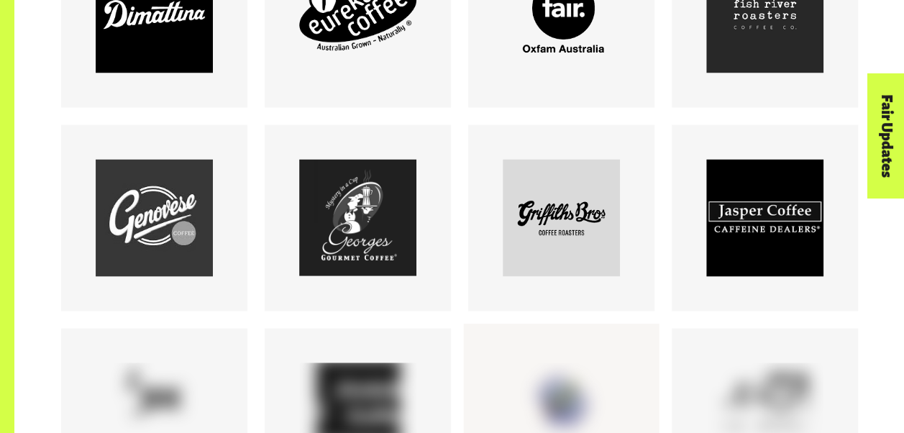
scroll to position [1367, 0]
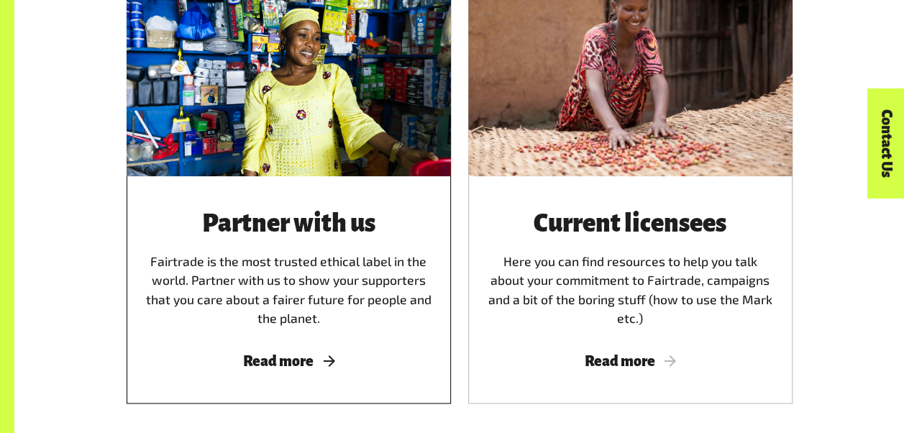
scroll to position [791, 0]
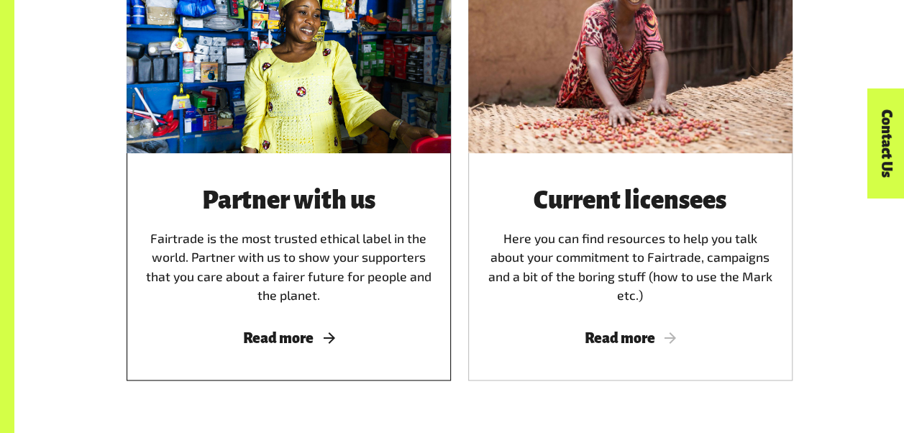
click at [334, 252] on div "Partner with us Fairtrade is the most trusted ethical label in the world. Partn…" at bounding box center [289, 246] width 290 height 117
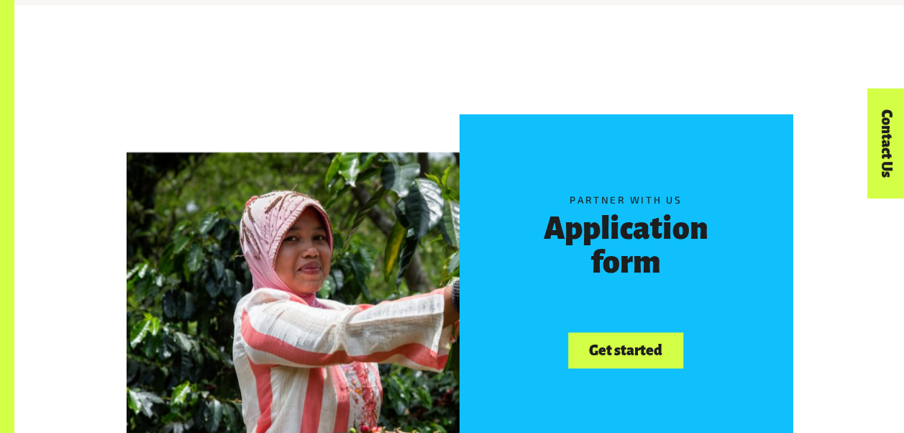
scroll to position [719, 0]
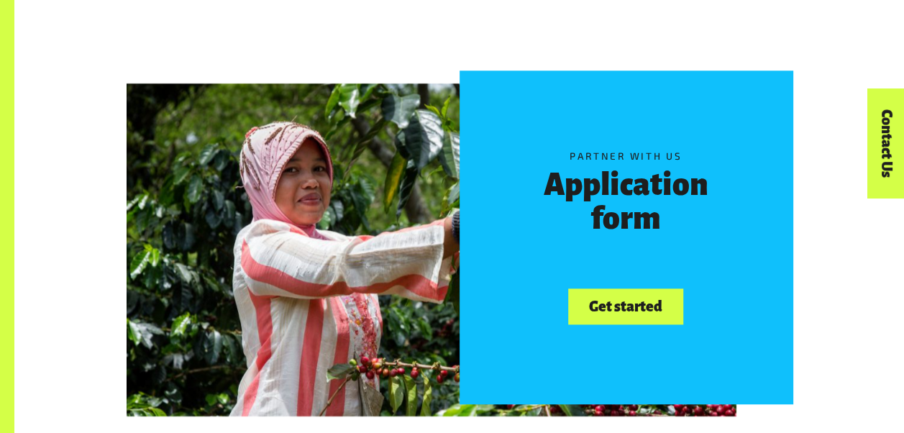
click at [622, 200] on h3 "Application form" at bounding box center [626, 202] width 222 height 68
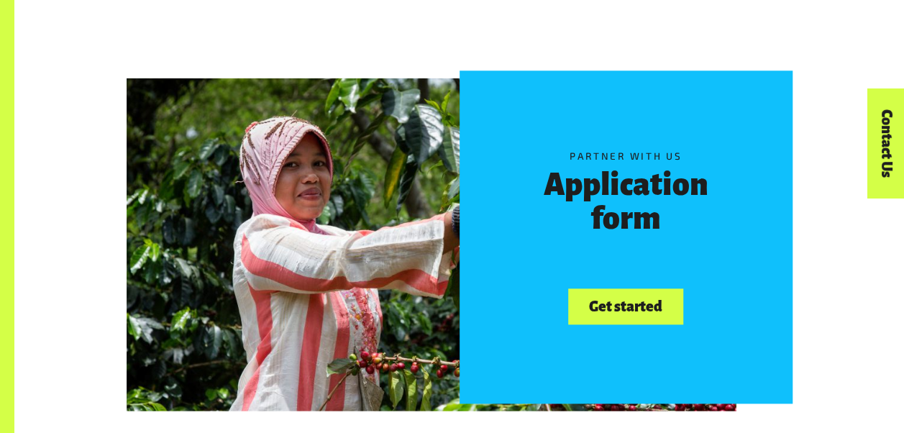
click at [606, 306] on link "Get started" at bounding box center [625, 306] width 114 height 37
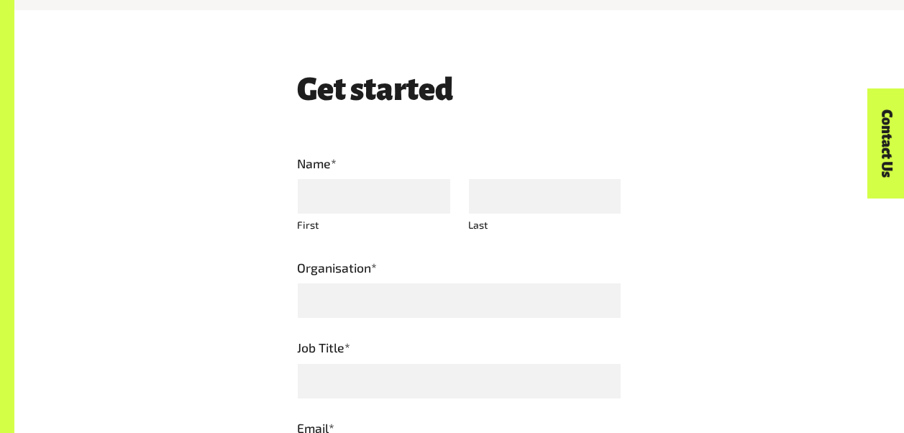
scroll to position [719, 0]
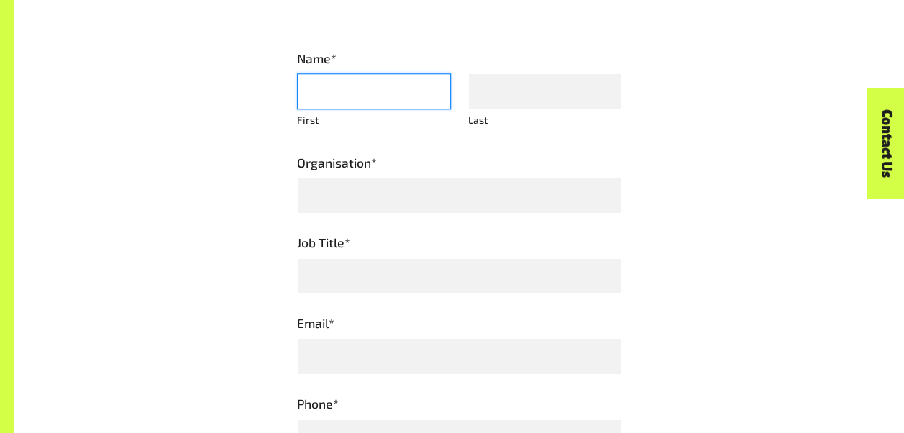
click at [409, 94] on input "First" at bounding box center [374, 91] width 154 height 36
type input "****"
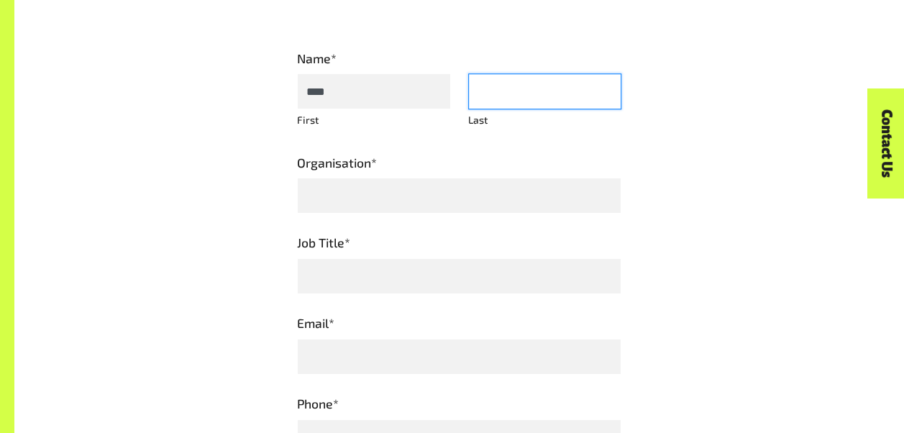
type input "****"
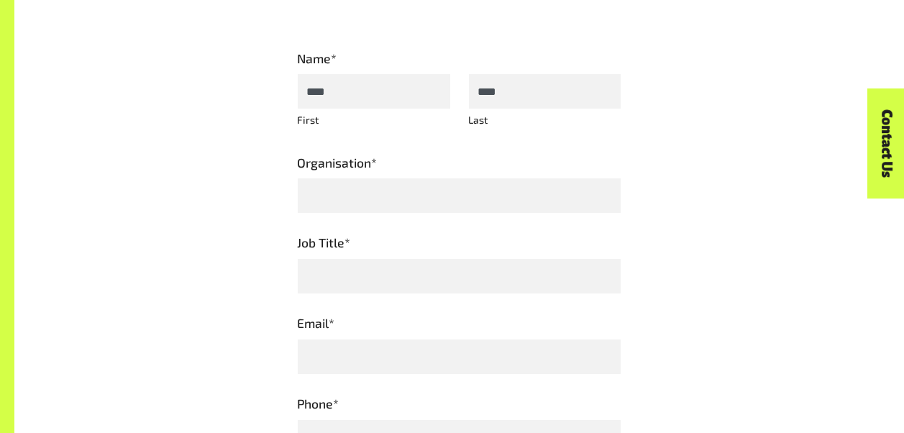
type input "**********"
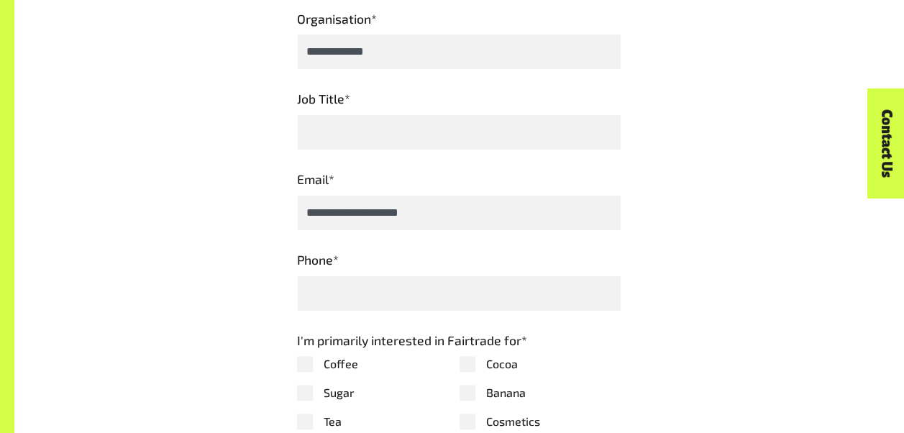
scroll to position [935, 0]
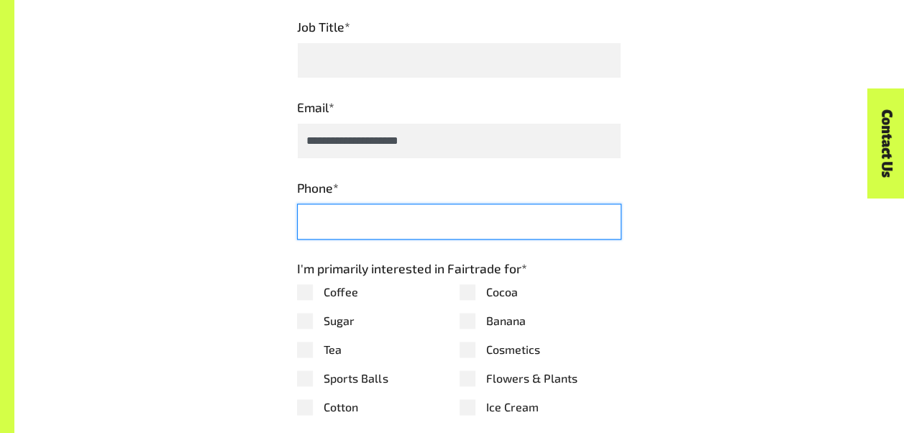
click at [439, 240] on input "Phone *" at bounding box center [459, 222] width 324 height 36
type input "**********"
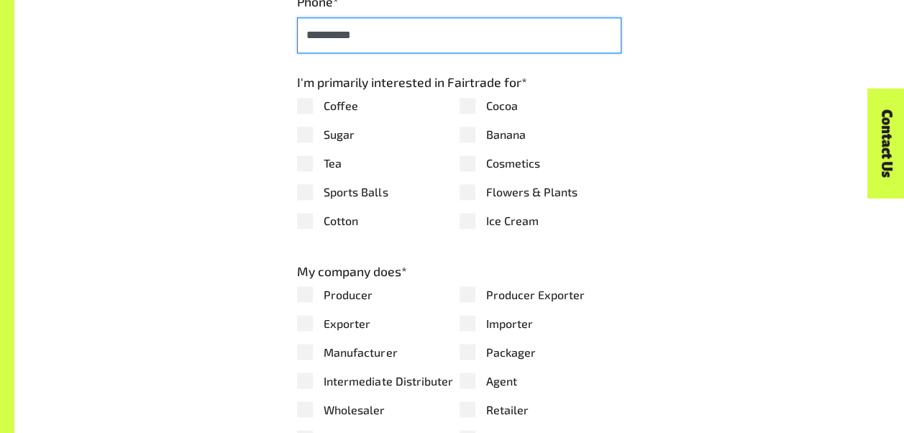
scroll to position [1151, 0]
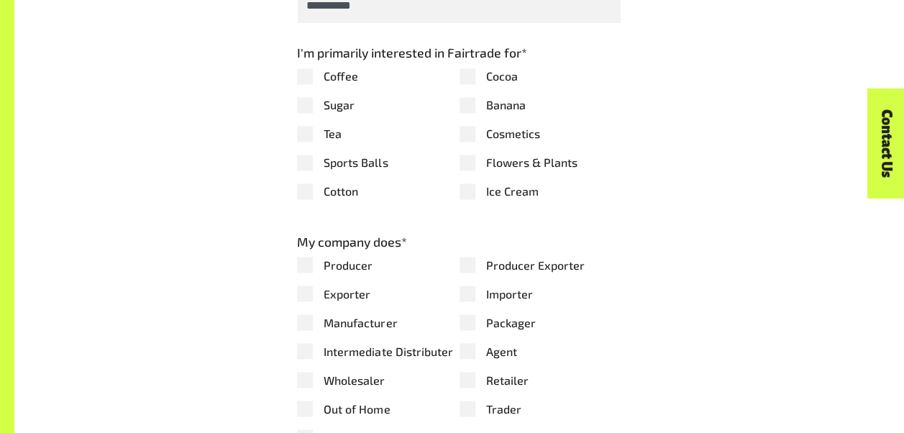
click at [306, 85] on label "Coffee" at bounding box center [378, 76] width 163 height 17
click at [463, 200] on label "Ice Cream" at bounding box center [541, 191] width 163 height 17
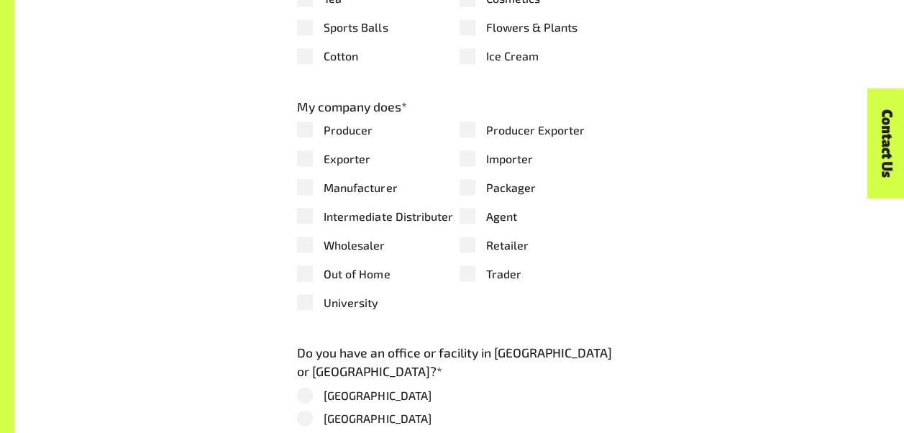
scroll to position [1295, 0]
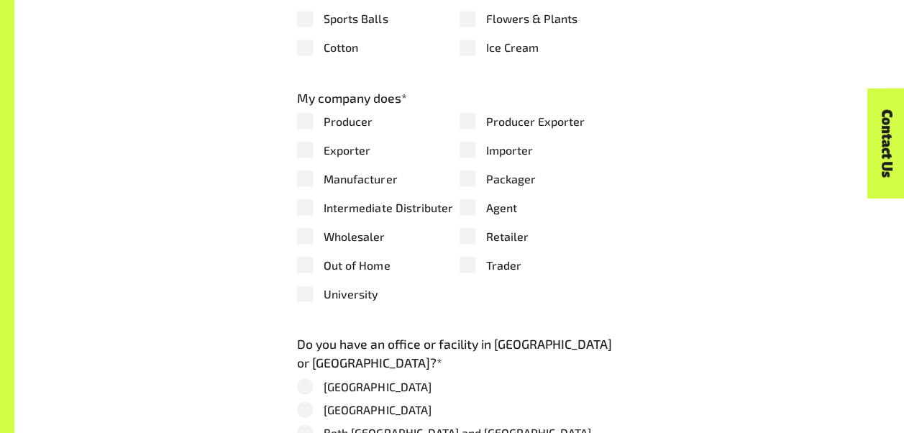
click at [352, 187] on label "Manufacturer" at bounding box center [378, 178] width 163 height 17
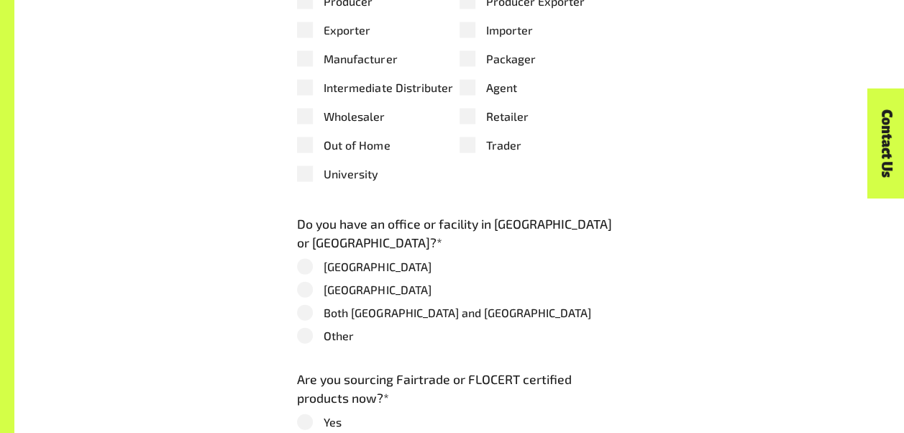
scroll to position [1511, 0]
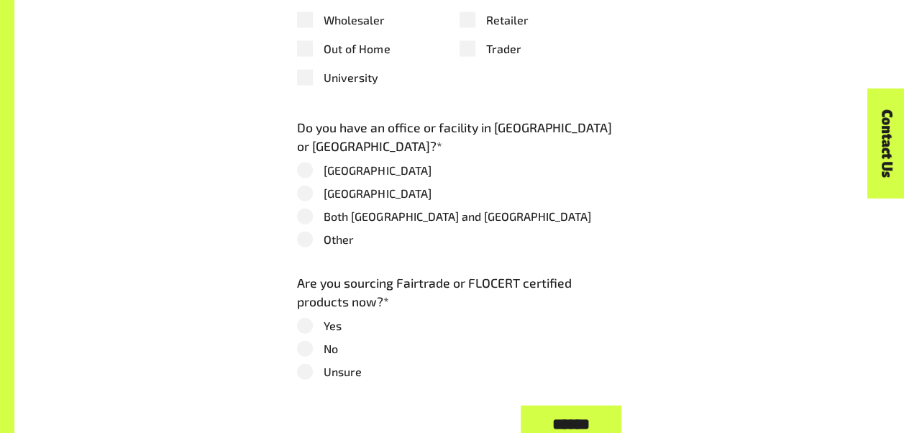
click at [369, 179] on label "[GEOGRAPHIC_DATA]" at bounding box center [459, 170] width 324 height 17
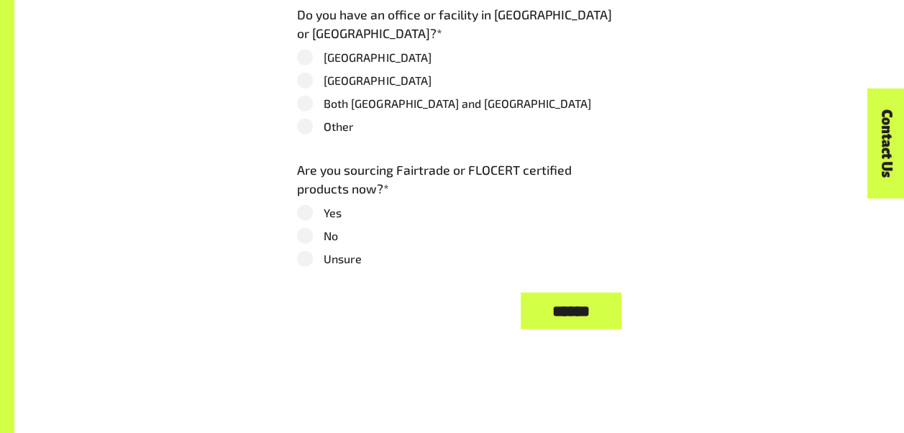
scroll to position [1727, 0]
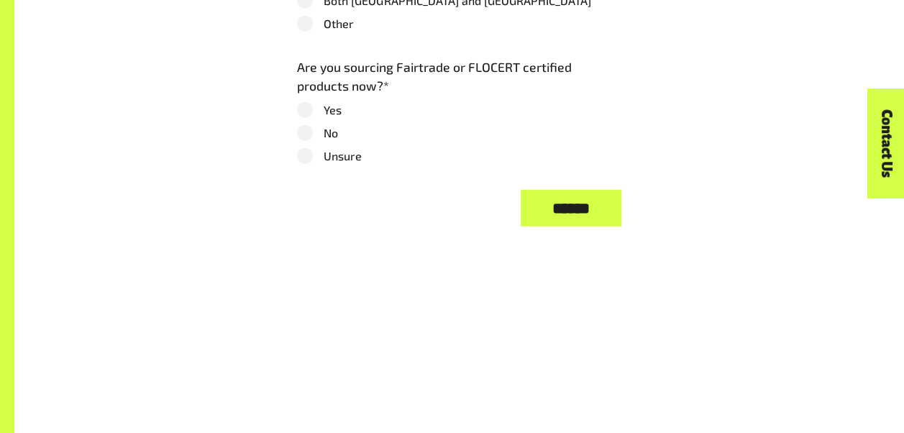
click at [321, 142] on label "No" at bounding box center [459, 132] width 324 height 17
click at [588, 227] on input "******" at bounding box center [571, 208] width 101 height 37
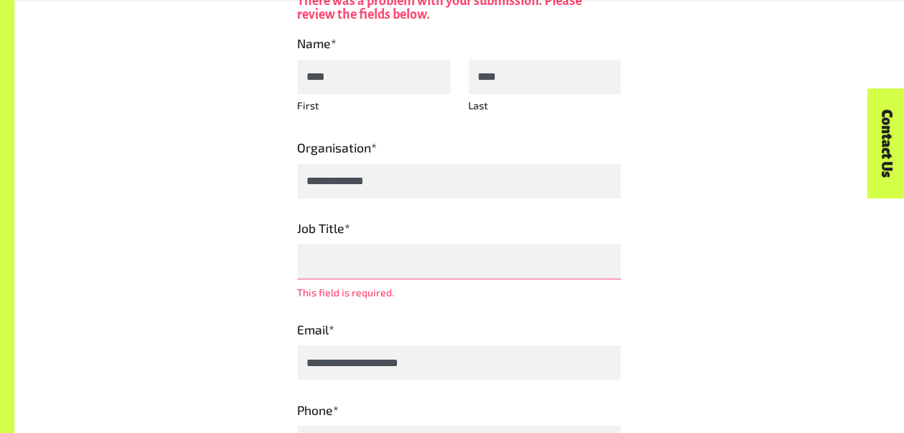
scroll to position [845, 0]
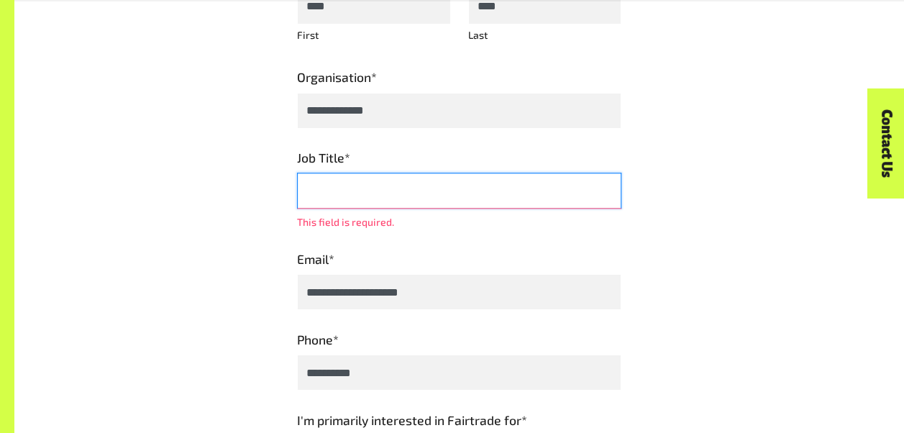
click at [395, 209] on input "Job Title *" at bounding box center [459, 191] width 324 height 36
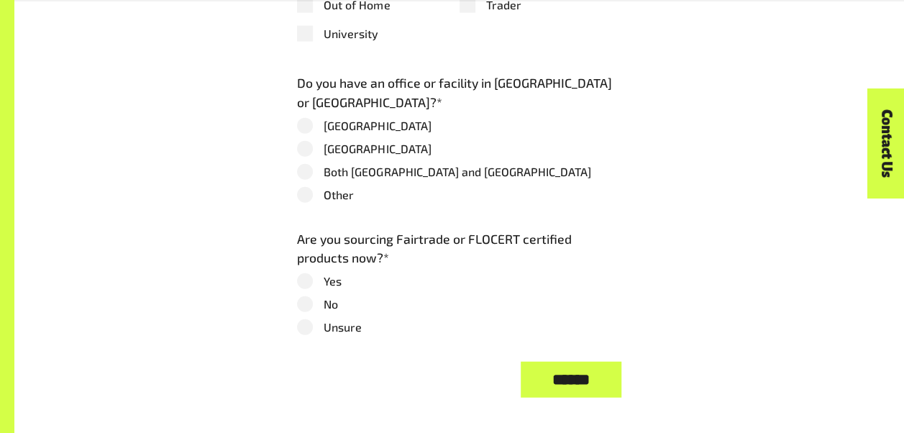
scroll to position [1708, 0]
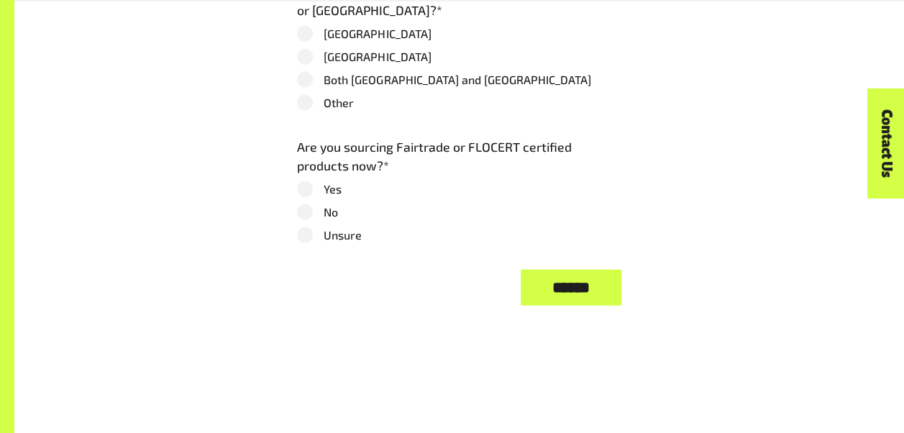
type input "*********"
click at [570, 306] on input "******" at bounding box center [571, 288] width 101 height 37
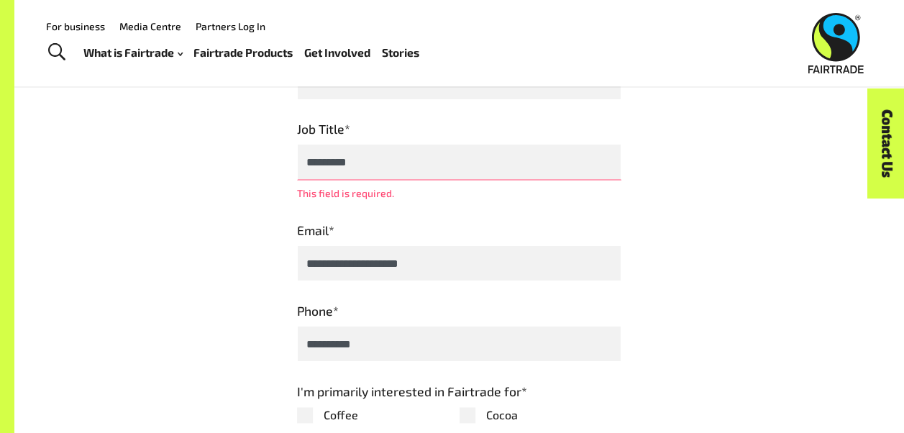
scroll to position [655, 0]
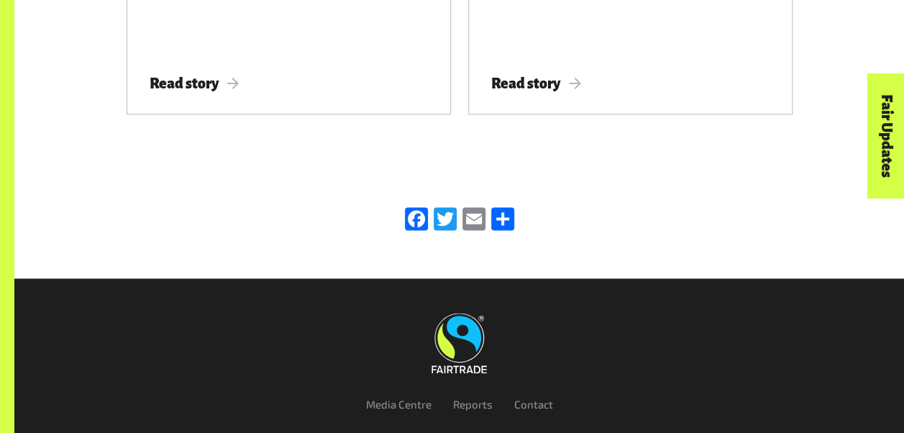
scroll to position [576, 0]
